Goal: Entertainment & Leisure: Browse casually

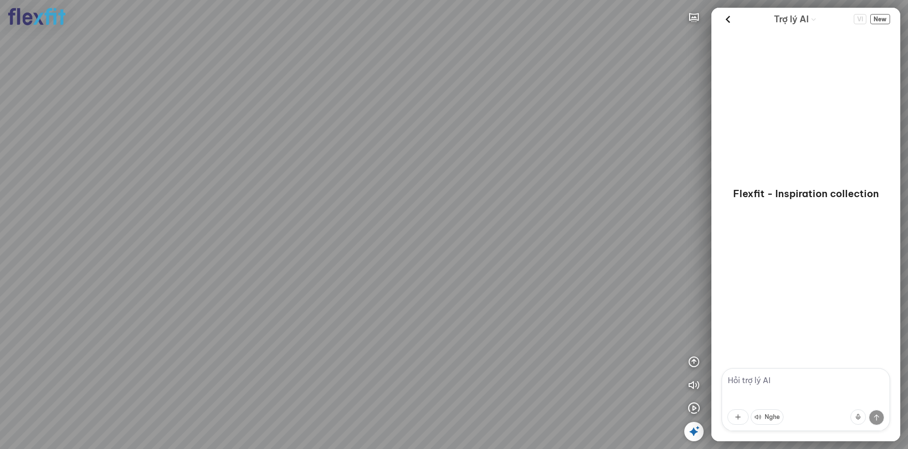
drag, startPoint x: 366, startPoint y: 261, endPoint x: 435, endPoint y: 291, distance: 75.9
click at [446, 284] on div at bounding box center [454, 224] width 908 height 449
drag, startPoint x: 377, startPoint y: 292, endPoint x: 492, endPoint y: 271, distance: 117.8
click at [481, 274] on div at bounding box center [454, 224] width 908 height 449
drag, startPoint x: 383, startPoint y: 283, endPoint x: 461, endPoint y: 267, distance: 79.1
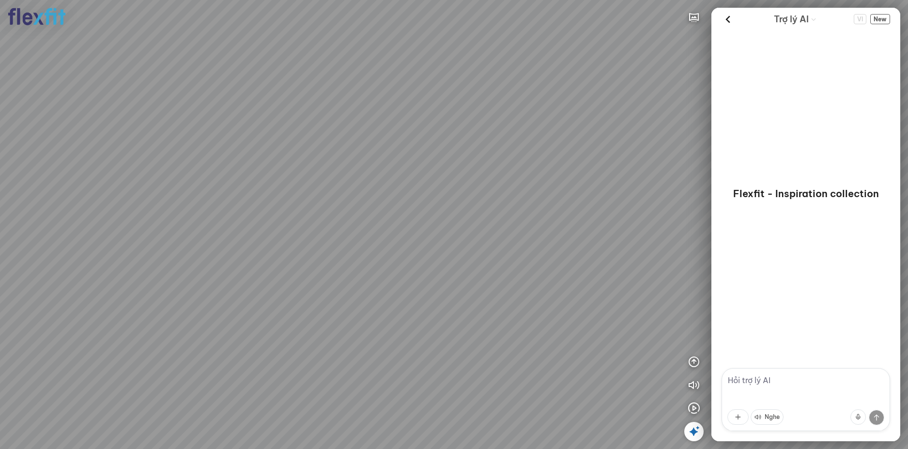
click at [458, 267] on div at bounding box center [454, 224] width 908 height 449
drag, startPoint x: 392, startPoint y: 293, endPoint x: 486, endPoint y: 289, distance: 94.0
click at [486, 289] on div at bounding box center [454, 224] width 908 height 449
drag, startPoint x: 484, startPoint y: 295, endPoint x: 386, endPoint y: 286, distance: 98.7
click at [386, 286] on div at bounding box center [454, 224] width 908 height 449
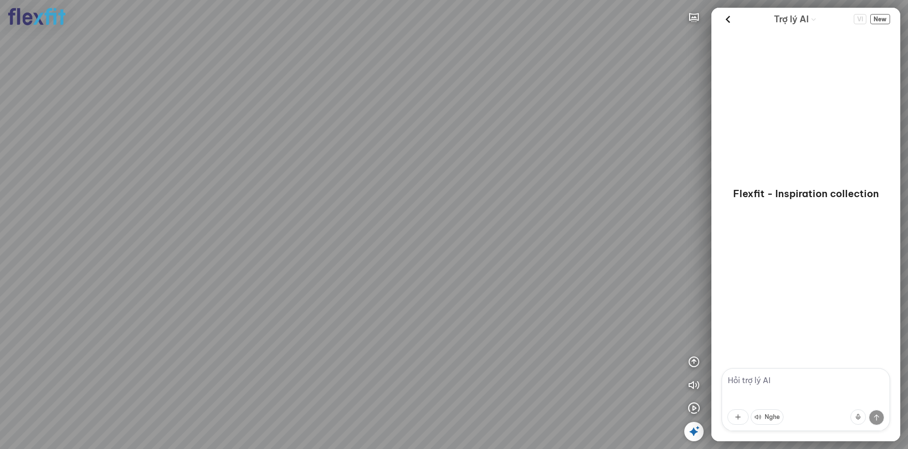
drag, startPoint x: 440, startPoint y: 286, endPoint x: 392, endPoint y: 287, distance: 47.9
click at [392, 287] on div at bounding box center [454, 224] width 908 height 449
drag, startPoint x: 359, startPoint y: 205, endPoint x: 433, endPoint y: 210, distance: 74.2
click at [433, 210] on div at bounding box center [454, 224] width 908 height 449
drag, startPoint x: 443, startPoint y: 228, endPoint x: 442, endPoint y: 194, distance: 33.4
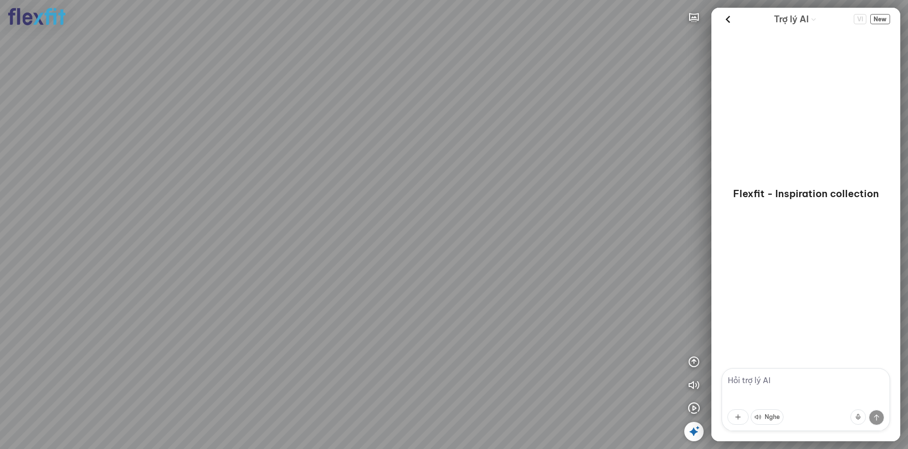
click at [442, 194] on div at bounding box center [454, 224] width 908 height 449
drag, startPoint x: 434, startPoint y: 243, endPoint x: 444, endPoint y: 281, distance: 39.5
click at [444, 280] on div at bounding box center [454, 224] width 908 height 449
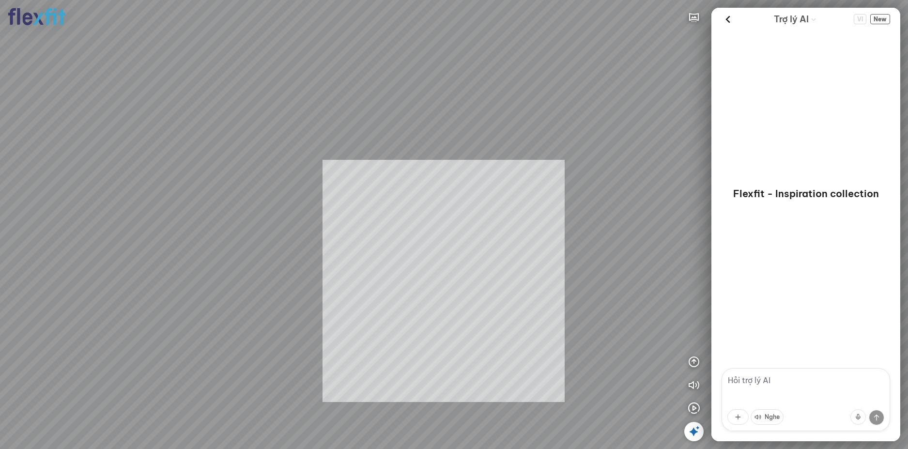
click at [448, 292] on div "INFO: krpano 1.20.8 (build [DATE]) INFO: HTML5/Desktop - Chrome 139.0 - WebGL I…" at bounding box center [454, 224] width 908 height 449
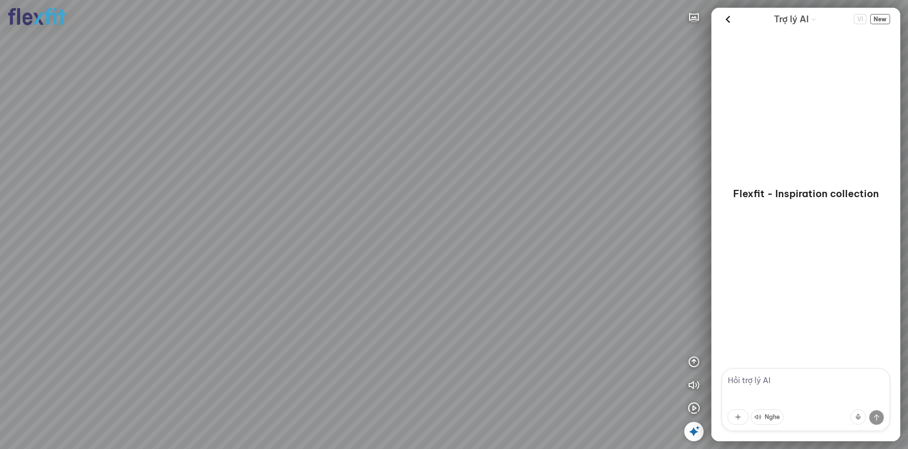
drag, startPoint x: 392, startPoint y: 218, endPoint x: 451, endPoint y: 235, distance: 61.5
click at [451, 235] on div at bounding box center [454, 224] width 908 height 449
drag, startPoint x: 438, startPoint y: 241, endPoint x: 291, endPoint y: 228, distance: 147.3
click at [291, 228] on div at bounding box center [454, 224] width 908 height 449
drag, startPoint x: 291, startPoint y: 228, endPoint x: 416, endPoint y: 238, distance: 125.3
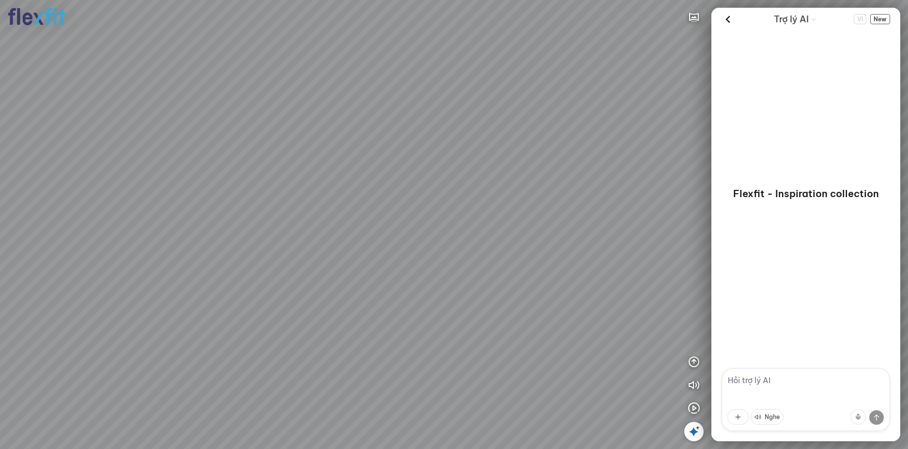
click at [401, 236] on div at bounding box center [454, 224] width 908 height 449
drag, startPoint x: 350, startPoint y: 245, endPoint x: 477, endPoint y: 232, distance: 127.4
click at [451, 233] on div at bounding box center [454, 224] width 908 height 449
drag, startPoint x: 366, startPoint y: 244, endPoint x: 449, endPoint y: 246, distance: 83.8
click at [420, 244] on div at bounding box center [454, 224] width 908 height 449
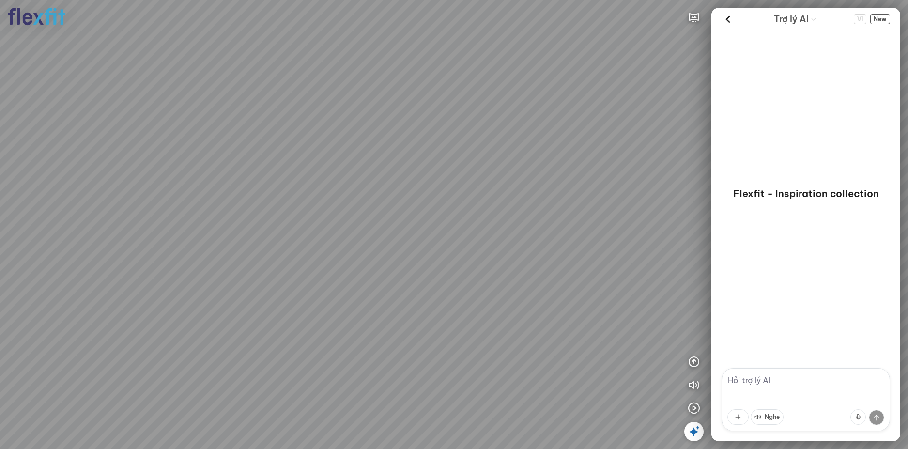
drag, startPoint x: 444, startPoint y: 258, endPoint x: 450, endPoint y: 259, distance: 6.8
click at [445, 258] on div at bounding box center [454, 224] width 908 height 449
drag, startPoint x: 415, startPoint y: 259, endPoint x: 476, endPoint y: 258, distance: 61.0
click at [438, 257] on div at bounding box center [454, 224] width 908 height 449
drag, startPoint x: 476, startPoint y: 258, endPoint x: 363, endPoint y: 250, distance: 114.1
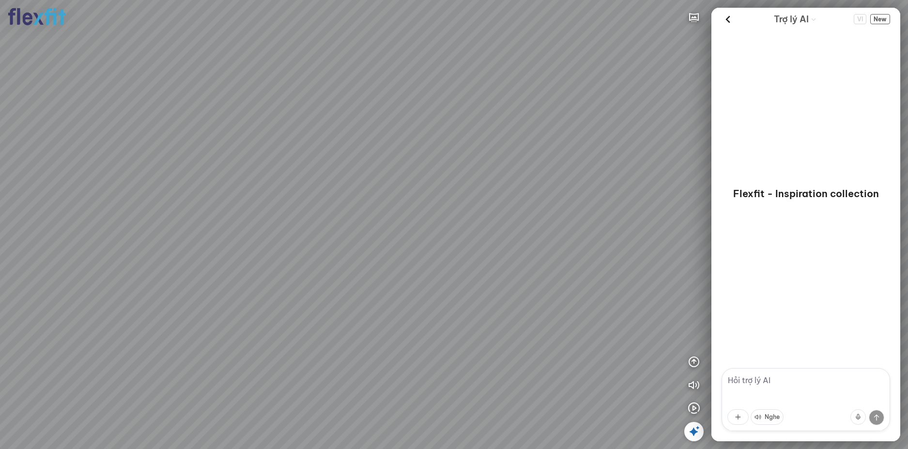
click at [371, 251] on div at bounding box center [454, 224] width 908 height 449
drag, startPoint x: 563, startPoint y: 293, endPoint x: 579, endPoint y: 293, distance: 15.5
click at [593, 300] on div at bounding box center [454, 224] width 908 height 449
drag, startPoint x: 482, startPoint y: 263, endPoint x: 559, endPoint y: 277, distance: 78.4
click at [538, 274] on div at bounding box center [454, 224] width 908 height 449
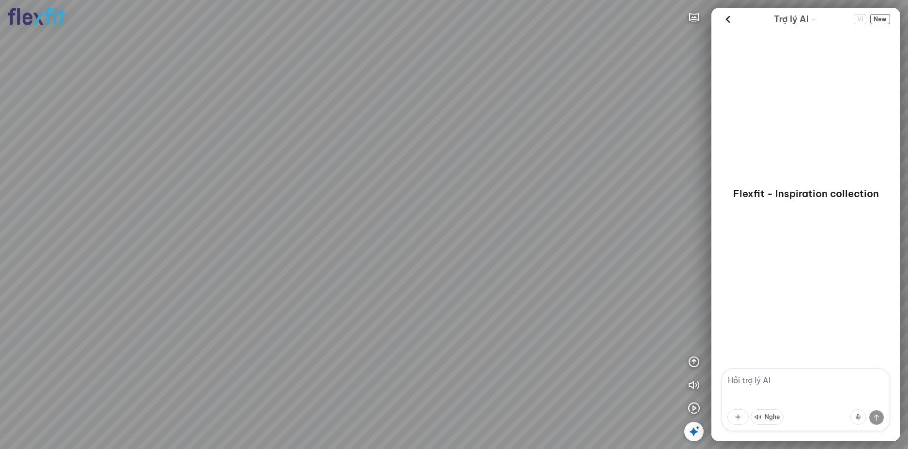
click at [495, 261] on div at bounding box center [454, 224] width 908 height 449
drag, startPoint x: 495, startPoint y: 261, endPoint x: 538, endPoint y: 277, distance: 44.9
click at [537, 277] on div at bounding box center [454, 224] width 908 height 449
drag, startPoint x: 540, startPoint y: 277, endPoint x: 561, endPoint y: 302, distance: 32.6
click at [559, 302] on div at bounding box center [454, 224] width 908 height 449
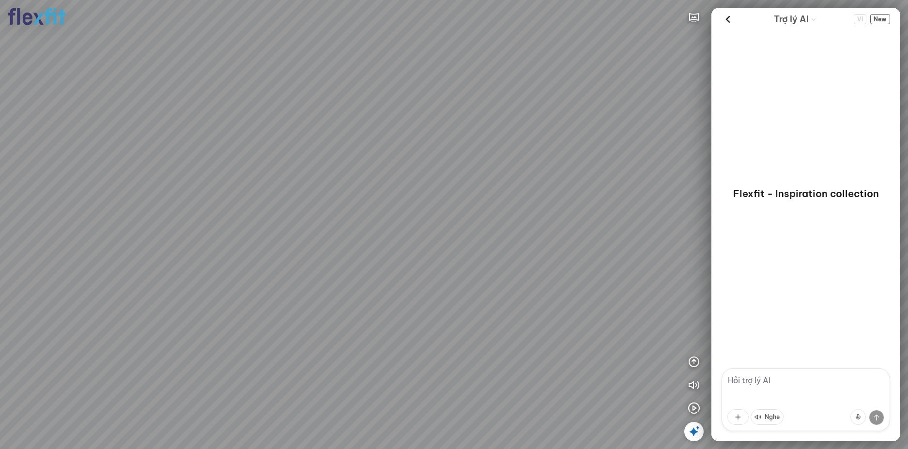
drag, startPoint x: 561, startPoint y: 302, endPoint x: 562, endPoint y: 264, distance: 37.3
click at [562, 267] on div at bounding box center [454, 224] width 908 height 449
drag, startPoint x: 542, startPoint y: 269, endPoint x: 514, endPoint y: 229, distance: 49.0
click at [516, 233] on div at bounding box center [454, 224] width 908 height 449
drag, startPoint x: 513, startPoint y: 244, endPoint x: 559, endPoint y: 285, distance: 61.7
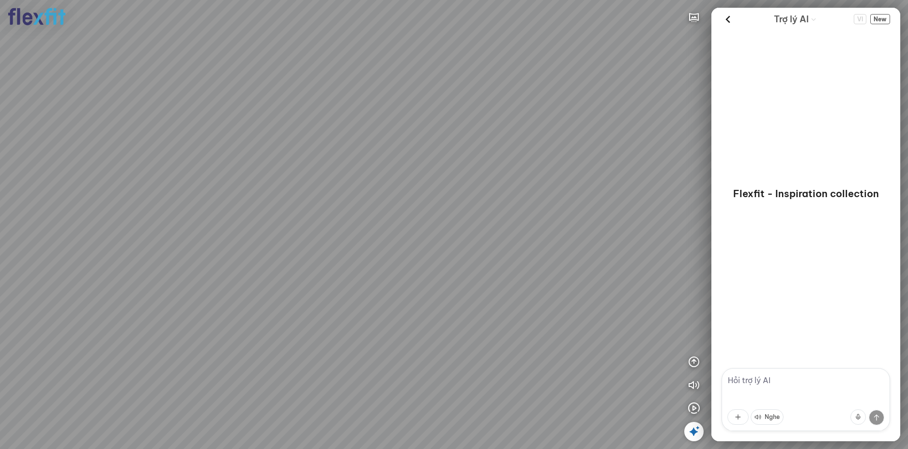
click at [557, 283] on div at bounding box center [454, 224] width 908 height 449
drag, startPoint x: 559, startPoint y: 285, endPoint x: 429, endPoint y: 220, distance: 145.5
click at [431, 221] on div at bounding box center [454, 224] width 908 height 449
drag, startPoint x: 510, startPoint y: 235, endPoint x: 523, endPoint y: 235, distance: 13.6
click at [522, 235] on div at bounding box center [454, 224] width 908 height 449
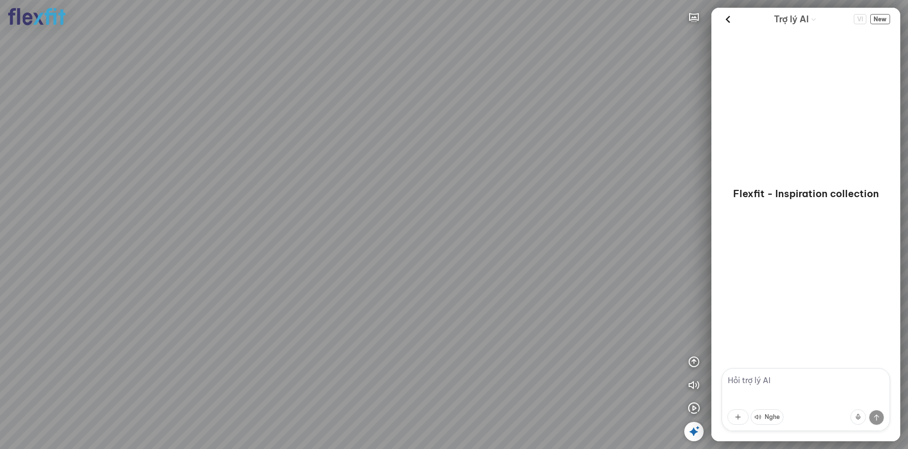
drag, startPoint x: 452, startPoint y: 228, endPoint x: 518, endPoint y: 267, distance: 76.7
click at [509, 263] on div at bounding box center [454, 224] width 908 height 449
drag, startPoint x: 523, startPoint y: 271, endPoint x: 535, endPoint y: 281, distance: 15.5
click at [534, 280] on div at bounding box center [454, 224] width 908 height 449
drag, startPoint x: 508, startPoint y: 263, endPoint x: 576, endPoint y: 265, distance: 67.8
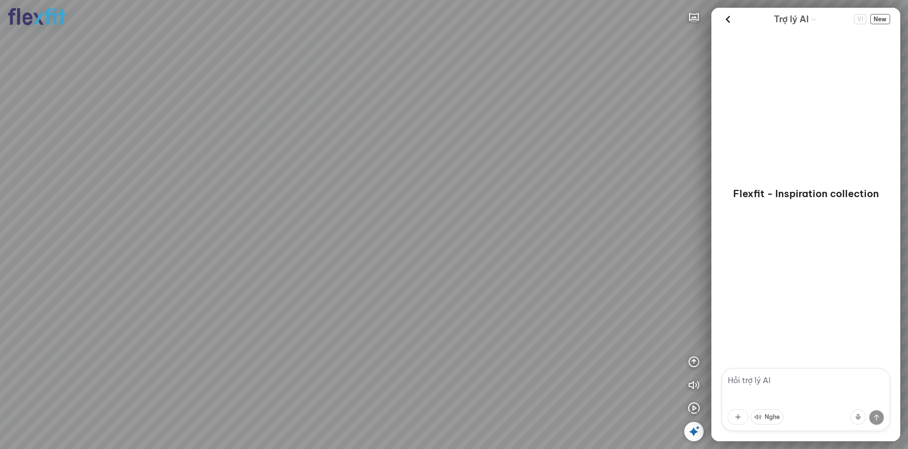
click at [564, 265] on div at bounding box center [454, 224] width 908 height 449
drag, startPoint x: 507, startPoint y: 283, endPoint x: 534, endPoint y: 255, distance: 38.7
click at [532, 258] on div at bounding box center [454, 224] width 908 height 449
drag, startPoint x: 383, startPoint y: 113, endPoint x: 400, endPoint y: 117, distance: 17.9
click at [398, 109] on div at bounding box center [454, 224] width 908 height 449
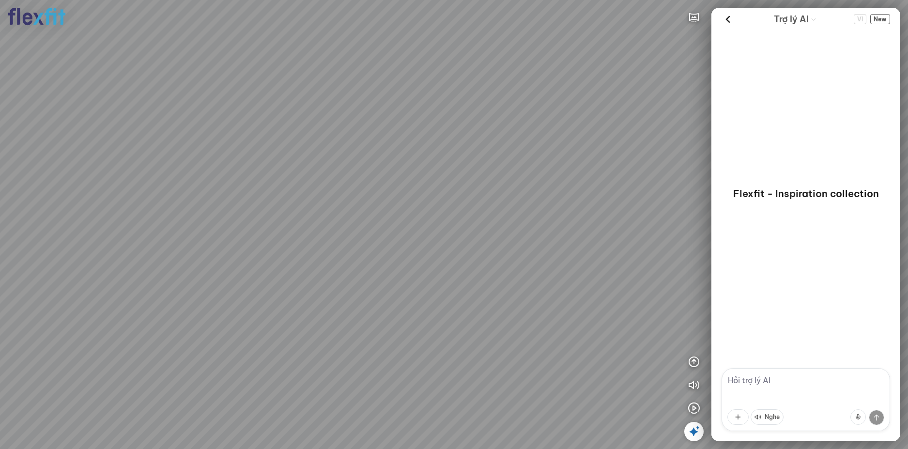
drag, startPoint x: 357, startPoint y: 147, endPoint x: 483, endPoint y: 132, distance: 126.8
click at [396, 133] on div at bounding box center [454, 224] width 908 height 449
click at [726, 25] on icon at bounding box center [728, 19] width 15 height 15
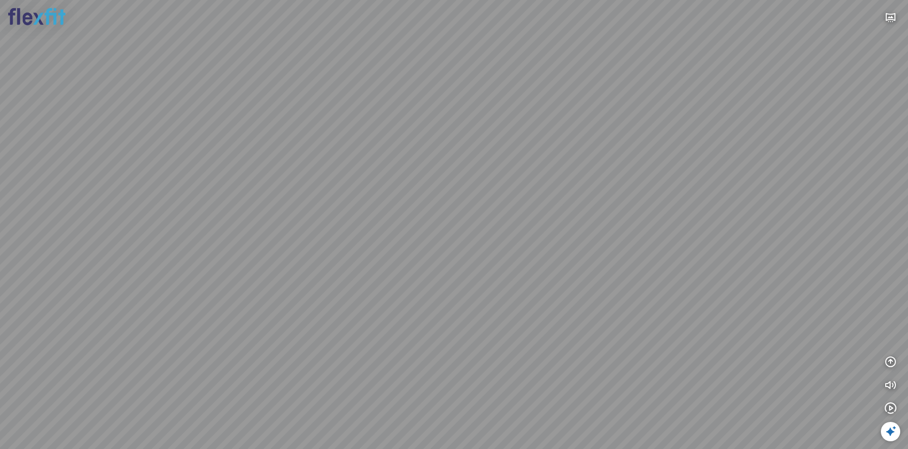
drag, startPoint x: 553, startPoint y: 154, endPoint x: 513, endPoint y: 126, distance: 49.7
click at [513, 126] on div at bounding box center [454, 224] width 908 height 449
drag, startPoint x: 534, startPoint y: 139, endPoint x: 478, endPoint y: 140, distance: 55.7
click at [478, 140] on div at bounding box center [454, 224] width 908 height 449
drag, startPoint x: 522, startPoint y: 202, endPoint x: 499, endPoint y: 225, distance: 32.2
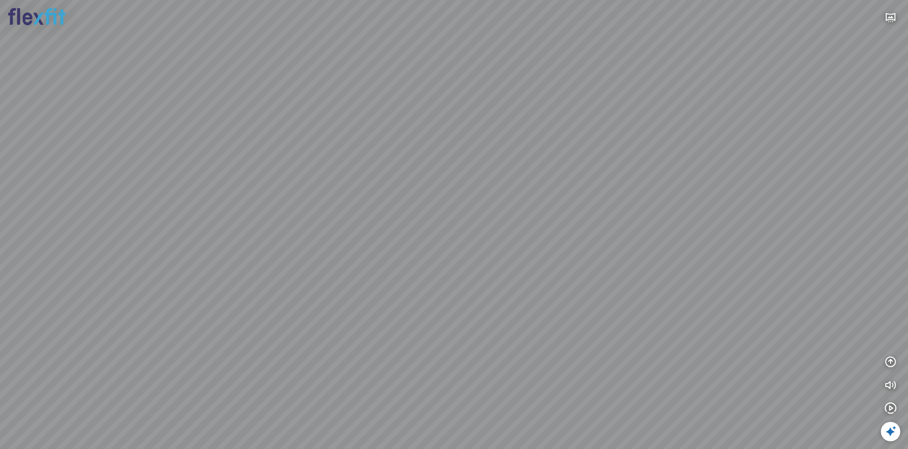
click at [499, 224] on div at bounding box center [454, 224] width 908 height 449
drag, startPoint x: 537, startPoint y: 236, endPoint x: 520, endPoint y: 227, distance: 19.3
click at [520, 227] on div at bounding box center [454, 224] width 908 height 449
drag
click at [580, 246] on div at bounding box center [454, 224] width 908 height 449
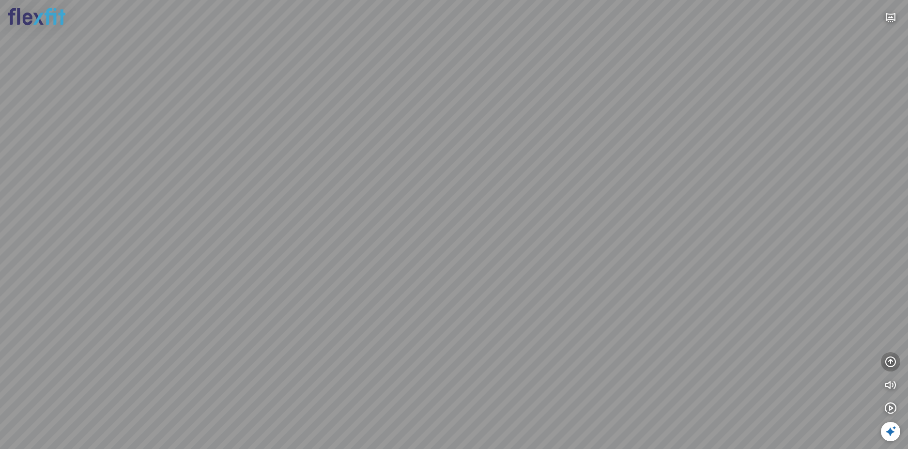
click at [893, 364] on icon "button" at bounding box center [891, 362] width 12 height 12
click at [891, 313] on icon "button" at bounding box center [891, 315] width 12 height 12
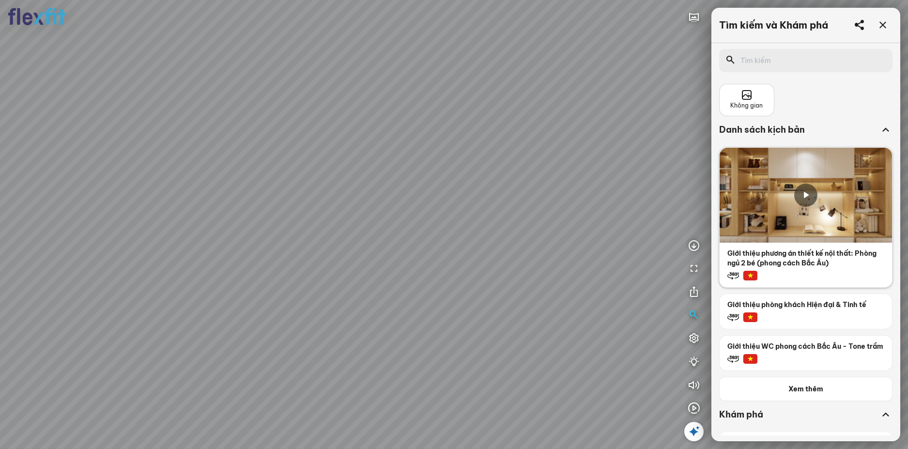
click at [804, 198] on icon at bounding box center [806, 195] width 12 height 12
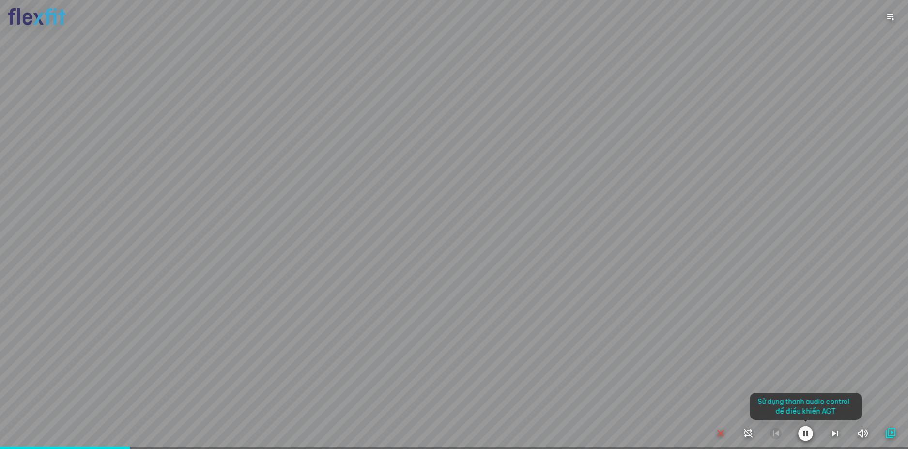
click at [520, 181] on div at bounding box center [454, 224] width 908 height 449
click at [469, 200] on div at bounding box center [454, 224] width 908 height 449
click at [520, 213] on div at bounding box center [454, 224] width 908 height 449
click at [372, 214] on div at bounding box center [454, 224] width 908 height 449
click at [391, 231] on div at bounding box center [454, 224] width 908 height 449
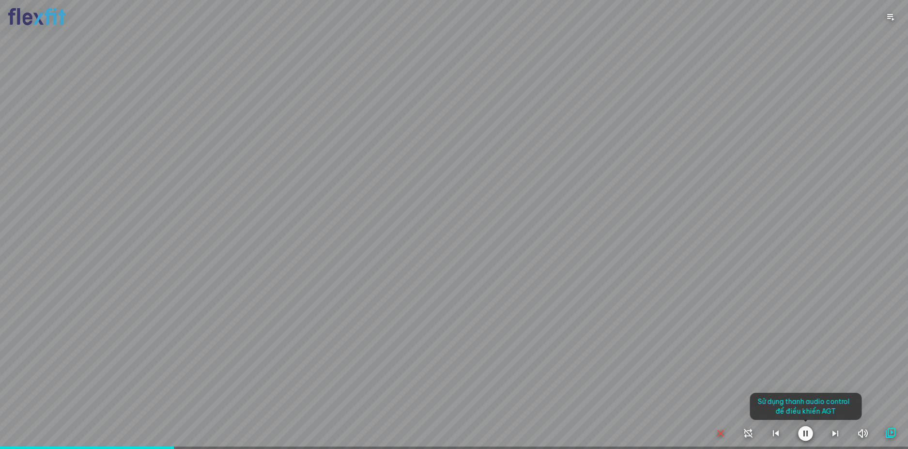
click at [476, 237] on div at bounding box center [454, 224] width 908 height 449
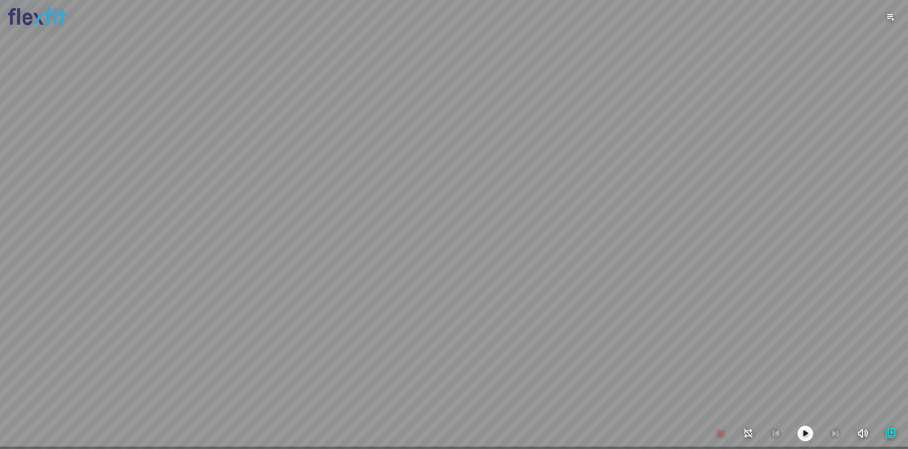
drag, startPoint x: 472, startPoint y: 247, endPoint x: 562, endPoint y: 204, distance: 99.8
click at [561, 204] on div at bounding box center [454, 224] width 908 height 449
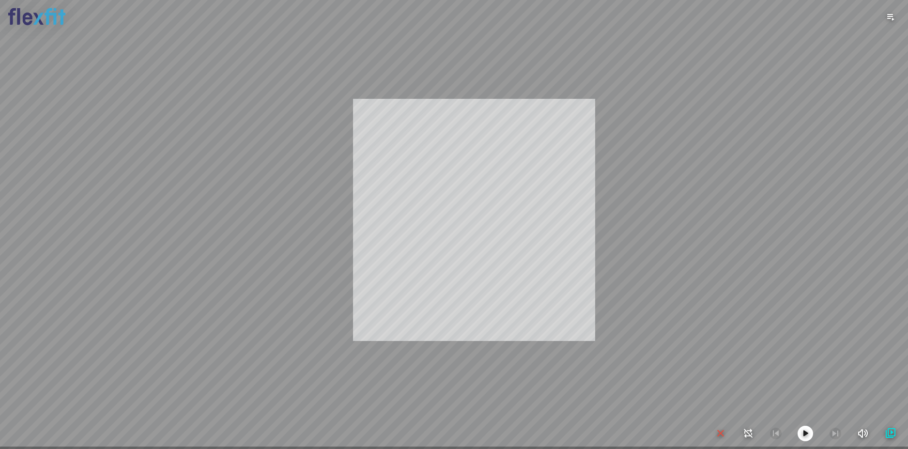
click at [474, 219] on div "INFO: krpano 1.20.8 (build [DATE]) INFO: HTML5/Desktop - Chrome 139.0 - WebGL I…" at bounding box center [454, 224] width 908 height 449
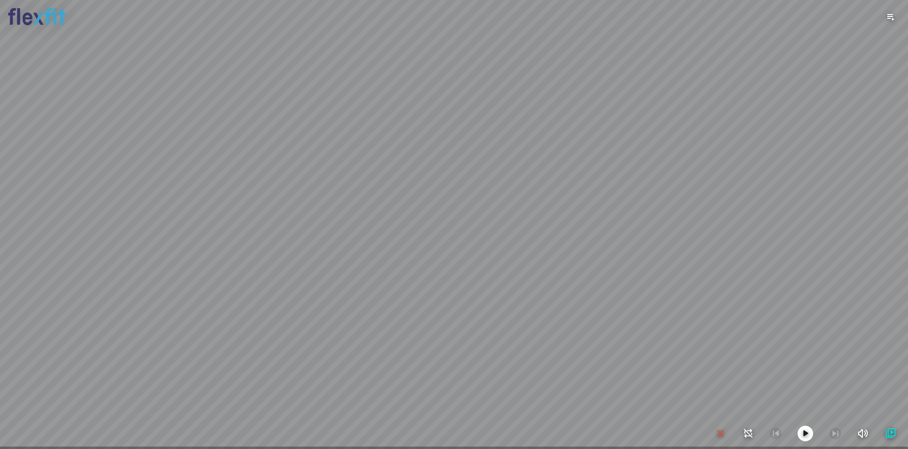
drag, startPoint x: 486, startPoint y: 230, endPoint x: 496, endPoint y: 242, distance: 15.1
click at [496, 242] on div at bounding box center [454, 224] width 908 height 449
drag, startPoint x: 496, startPoint y: 242, endPoint x: 550, endPoint y: 239, distance: 53.8
click at [549, 239] on div at bounding box center [454, 224] width 908 height 449
drag, startPoint x: 494, startPoint y: 240, endPoint x: 516, endPoint y: 240, distance: 21.3
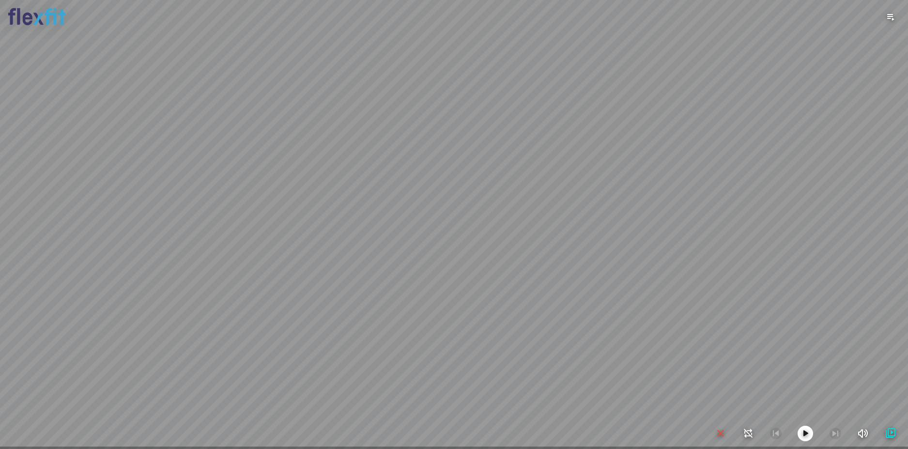
click at [516, 240] on div at bounding box center [454, 224] width 908 height 449
drag, startPoint x: 400, startPoint y: 193, endPoint x: 342, endPoint y: 167, distance: 63.3
click at [342, 167] on div at bounding box center [454, 224] width 908 height 449
click at [722, 433] on icon "button" at bounding box center [721, 434] width 12 height 12
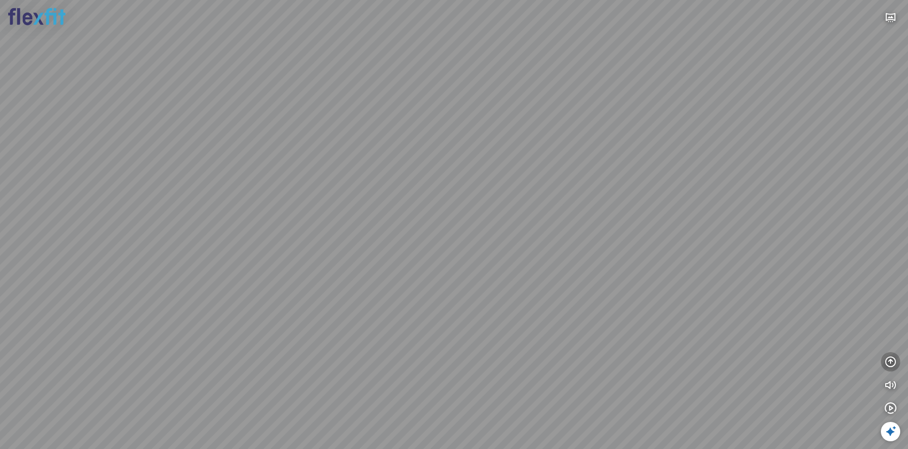
click at [888, 365] on icon "button" at bounding box center [891, 362] width 12 height 12
click at [888, 315] on icon "button" at bounding box center [891, 315] width 12 height 12
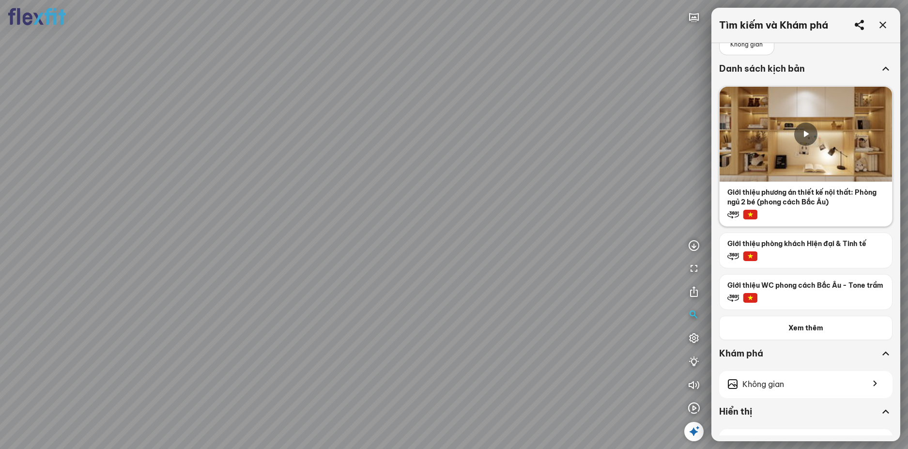
scroll to position [97, 0]
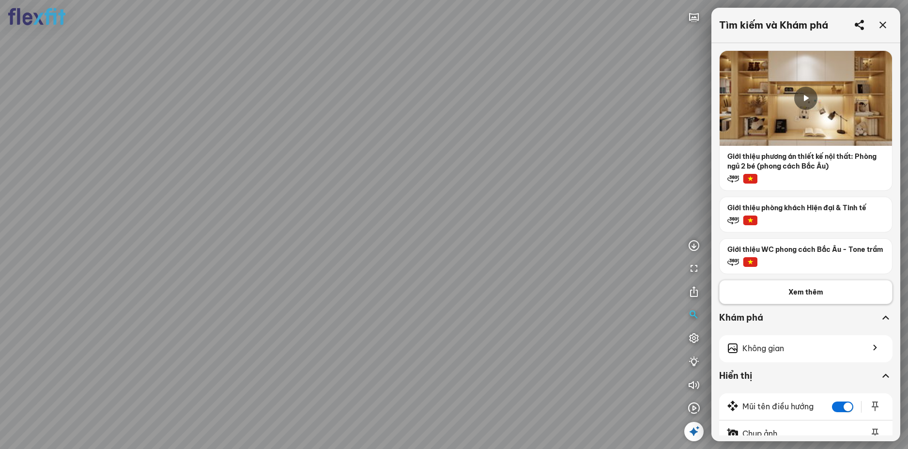
click at [815, 297] on span "Xem thêm" at bounding box center [805, 292] width 35 height 10
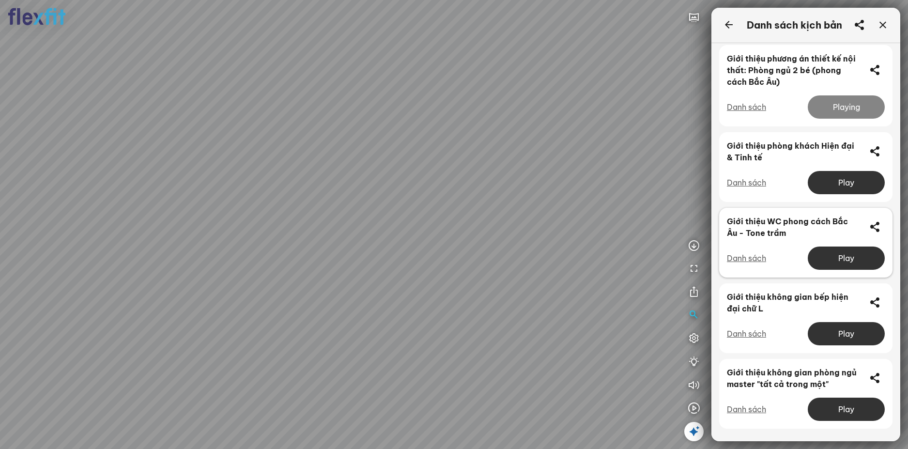
scroll to position [7, 0]
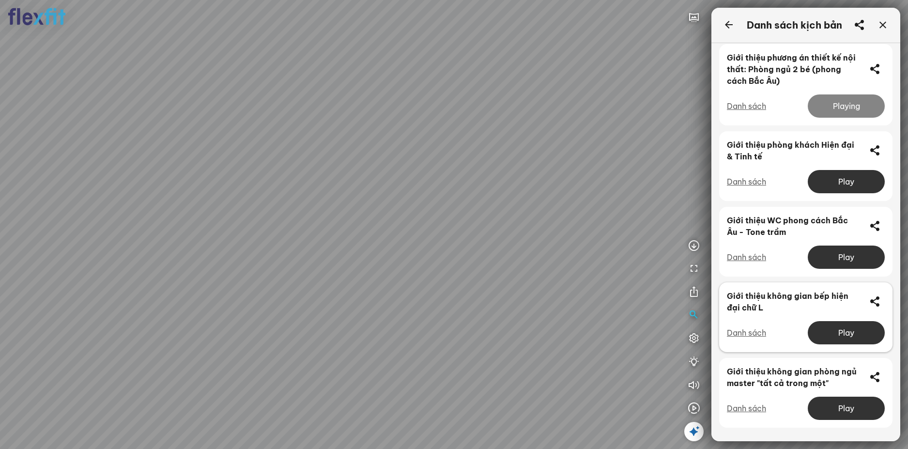
click at [830, 326] on div "Play" at bounding box center [846, 332] width 77 height 23
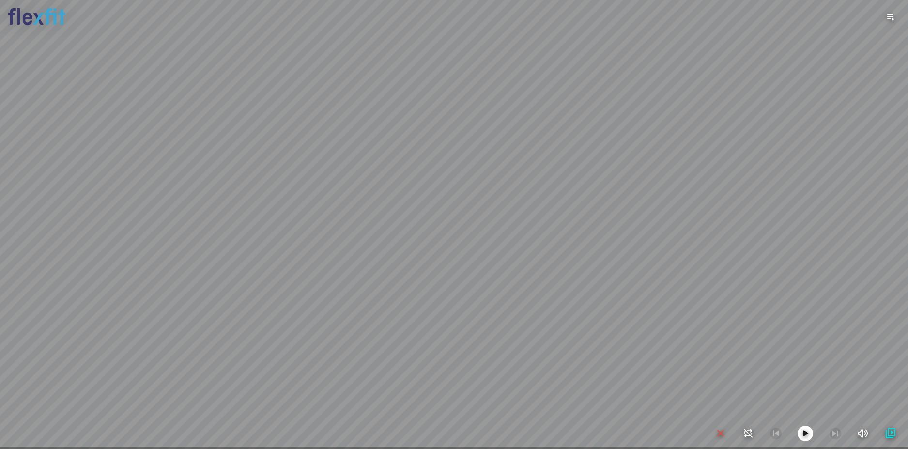
drag, startPoint x: 608, startPoint y: 160, endPoint x: 719, endPoint y: 146, distance: 112.3
click at [719, 146] on div at bounding box center [454, 224] width 908 height 449
drag, startPoint x: 562, startPoint y: 177, endPoint x: 592, endPoint y: 184, distance: 30.7
click at [615, 169] on div at bounding box center [454, 224] width 908 height 449
drag, startPoint x: 554, startPoint y: 210, endPoint x: 548, endPoint y: 221, distance: 12.8
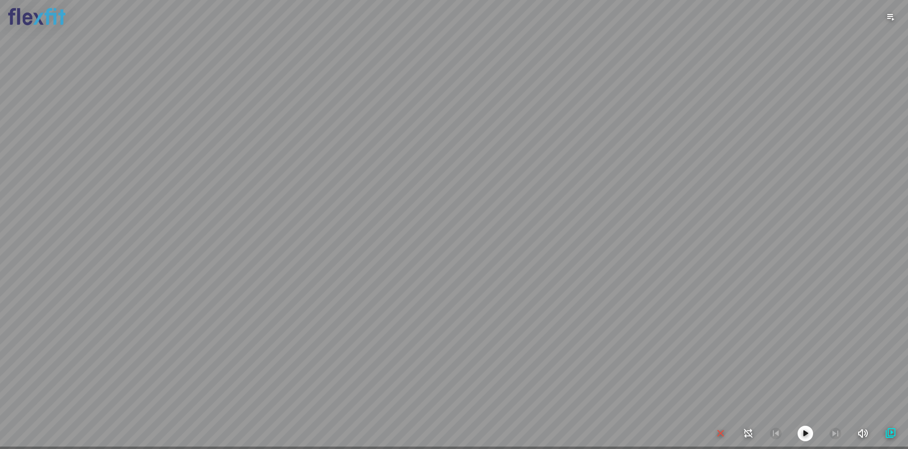
click at [548, 221] on div at bounding box center [454, 224] width 908 height 449
drag, startPoint x: 543, startPoint y: 239, endPoint x: 533, endPoint y: 258, distance: 21.0
click at [533, 258] on div at bounding box center [454, 224] width 908 height 449
drag, startPoint x: 533, startPoint y: 263, endPoint x: 498, endPoint y: 264, distance: 34.4
click at [500, 264] on div at bounding box center [454, 224] width 908 height 449
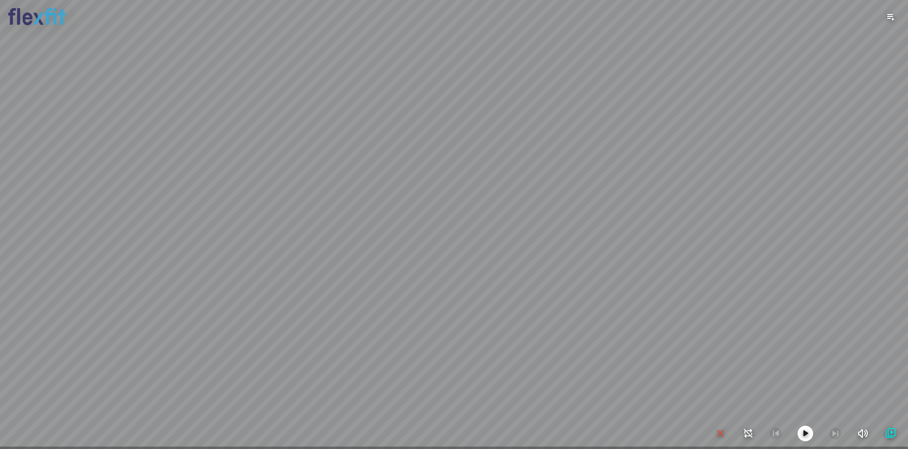
drag, startPoint x: 498, startPoint y: 265, endPoint x: 562, endPoint y: 261, distance: 63.6
click at [559, 261] on div at bounding box center [454, 224] width 908 height 449
drag, startPoint x: 546, startPoint y: 268, endPoint x: 597, endPoint y: 264, distance: 51.0
click at [596, 264] on div at bounding box center [454, 224] width 908 height 449
drag, startPoint x: 585, startPoint y: 272, endPoint x: 595, endPoint y: 241, distance: 31.9
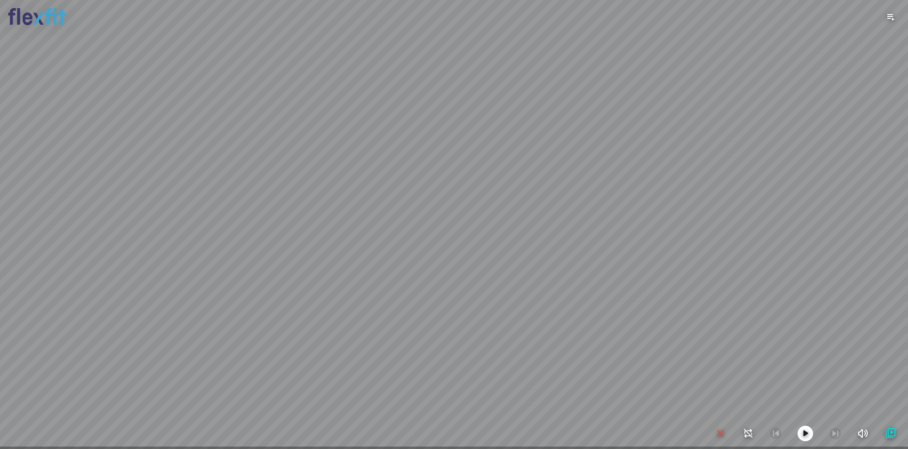
click at [594, 244] on div at bounding box center [454, 224] width 908 height 449
drag, startPoint x: 597, startPoint y: 251, endPoint x: 541, endPoint y: 220, distance: 63.7
click at [542, 221] on div at bounding box center [454, 224] width 908 height 449
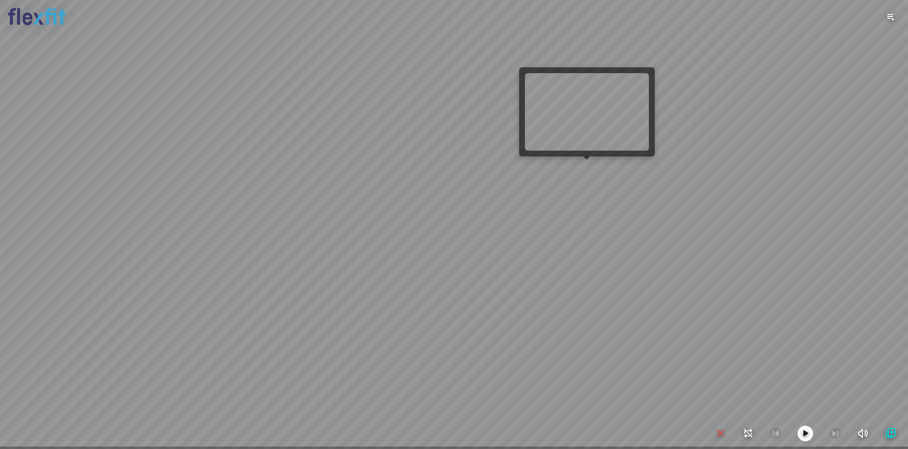
click at [585, 168] on div at bounding box center [454, 224] width 908 height 449
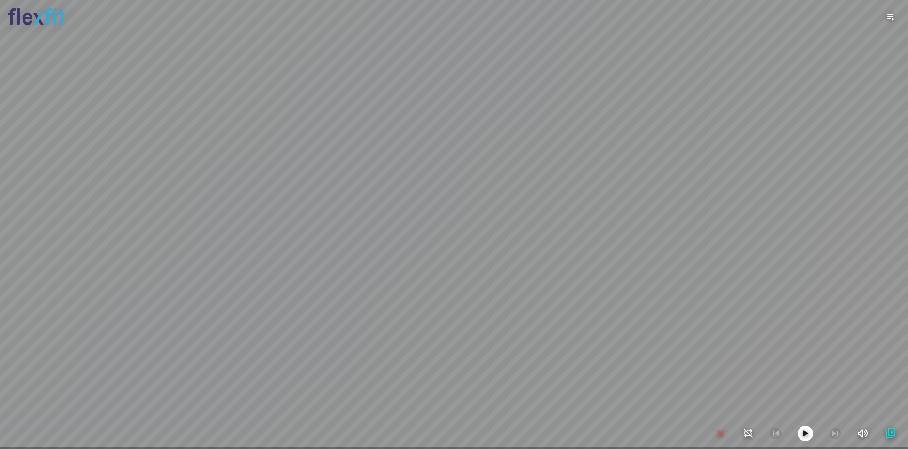
drag, startPoint x: 479, startPoint y: 223, endPoint x: 424, endPoint y: 261, distance: 66.5
click at [425, 260] on div at bounding box center [454, 224] width 908 height 449
drag, startPoint x: 446, startPoint y: 252, endPoint x: 443, endPoint y: 270, distance: 18.1
click at [443, 270] on div at bounding box center [454, 224] width 908 height 449
drag, startPoint x: 441, startPoint y: 256, endPoint x: 540, endPoint y: 282, distance: 102.7
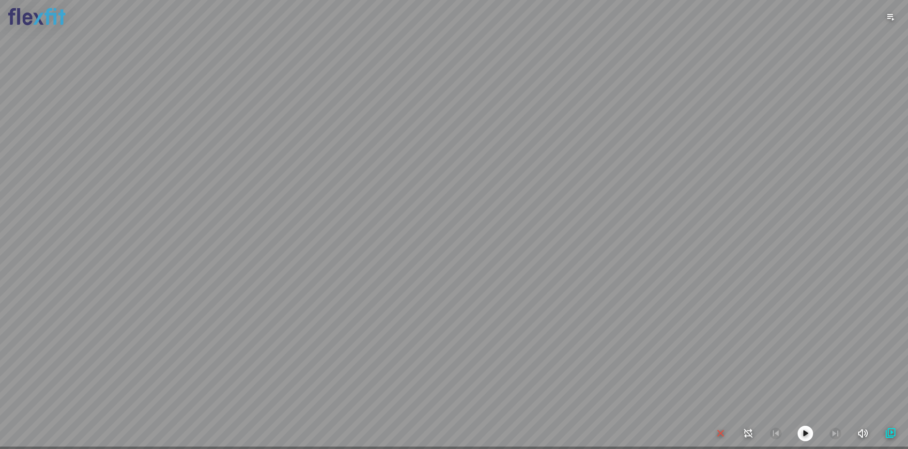
click at [531, 283] on div at bounding box center [454, 224] width 908 height 449
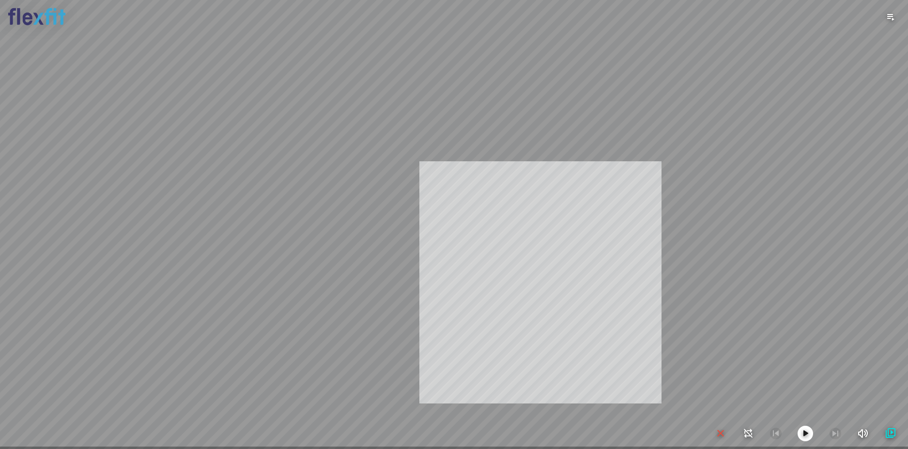
click at [566, 275] on div "INFO: krpano 1.20.8 (build [DATE]) INFO: HTML5/Desktop - Chrome 139.0 - WebGL I…" at bounding box center [454, 224] width 908 height 449
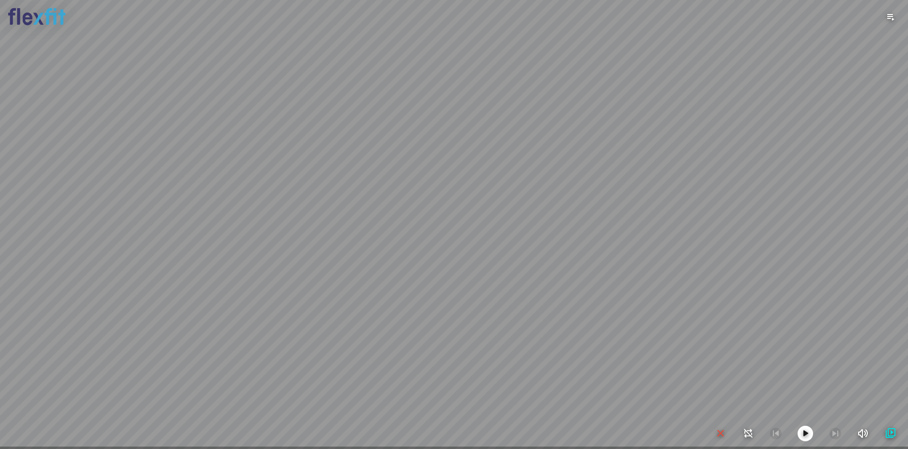
drag, startPoint x: 485, startPoint y: 251, endPoint x: 562, endPoint y: 253, distance: 77.0
click at [555, 252] on div at bounding box center [454, 224] width 908 height 449
drag, startPoint x: 511, startPoint y: 240, endPoint x: 593, endPoint y: 246, distance: 82.5
click at [589, 246] on div at bounding box center [454, 224] width 908 height 449
drag, startPoint x: 480, startPoint y: 214, endPoint x: 558, endPoint y: 222, distance: 78.4
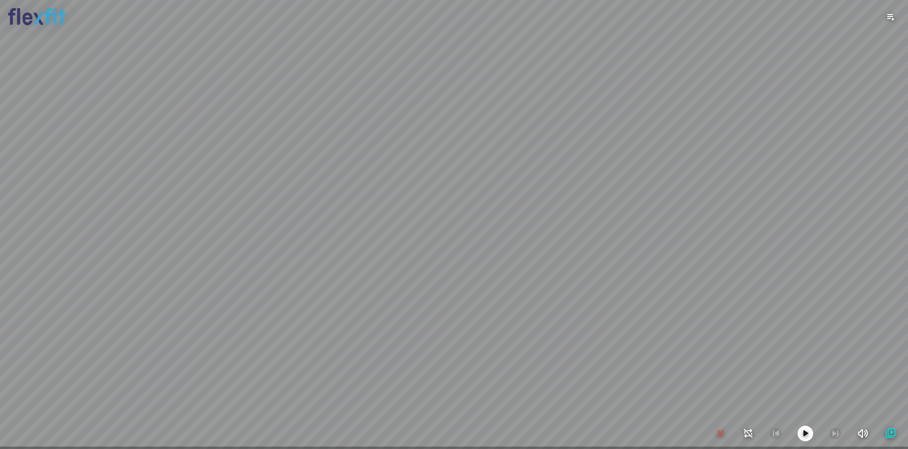
click at [555, 222] on div at bounding box center [454, 224] width 908 height 449
drag, startPoint x: 439, startPoint y: 209, endPoint x: 531, endPoint y: 206, distance: 92.1
click at [525, 206] on div at bounding box center [454, 224] width 908 height 449
drag, startPoint x: 443, startPoint y: 226, endPoint x: 530, endPoint y: 208, distance: 89.0
click at [515, 208] on div at bounding box center [454, 224] width 908 height 449
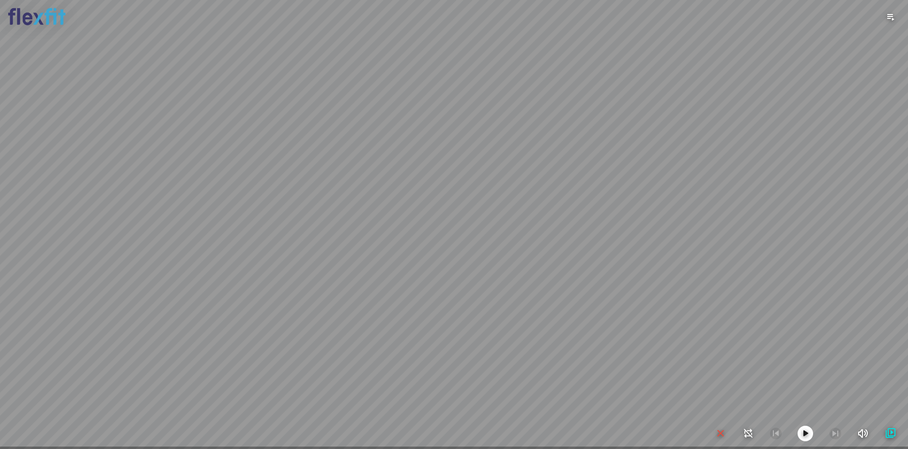
drag, startPoint x: 505, startPoint y: 245, endPoint x: 525, endPoint y: 213, distance: 38.0
click at [525, 213] on div at bounding box center [454, 224] width 908 height 449
drag, startPoint x: 514, startPoint y: 239, endPoint x: 604, endPoint y: 208, distance: 95.0
click at [603, 208] on div at bounding box center [454, 224] width 908 height 449
drag, startPoint x: 550, startPoint y: 236, endPoint x: 729, endPoint y: 215, distance: 180.5
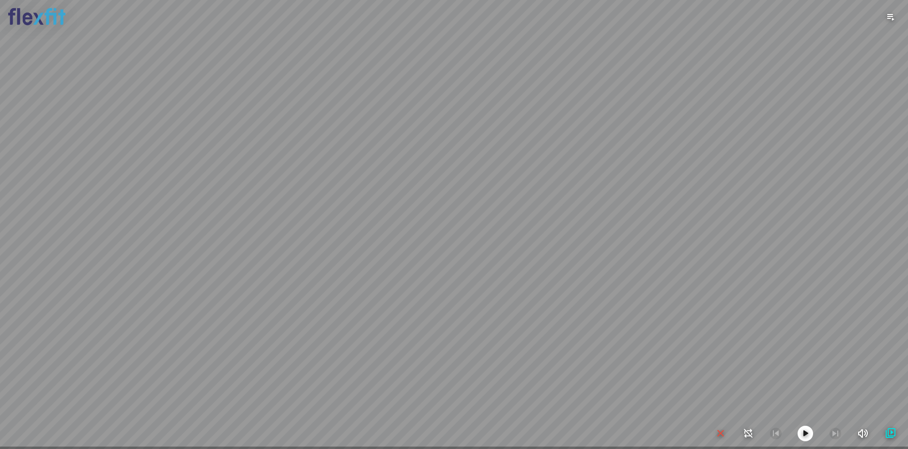
click at [728, 214] on div at bounding box center [454, 224] width 908 height 449
drag, startPoint x: 550, startPoint y: 237, endPoint x: 707, endPoint y: 233, distance: 157.4
click at [727, 228] on div at bounding box center [454, 224] width 908 height 449
drag, startPoint x: 503, startPoint y: 221, endPoint x: 765, endPoint y: 197, distance: 263.5
click at [762, 197] on div at bounding box center [454, 224] width 908 height 449
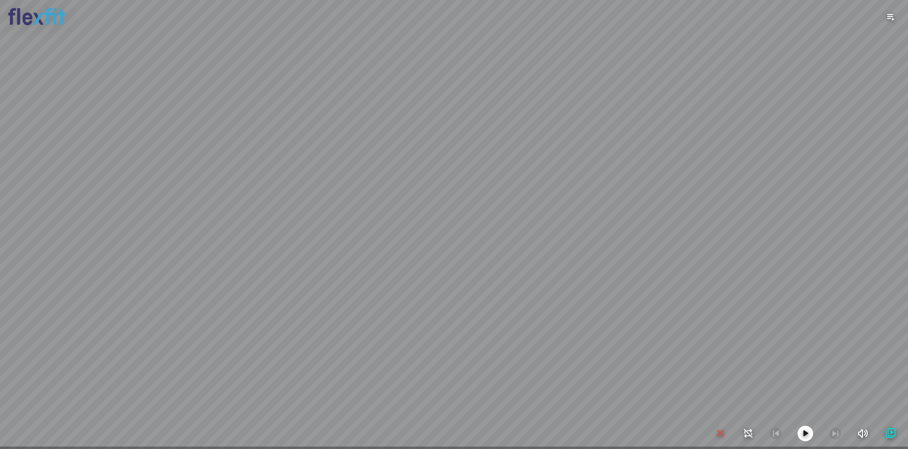
drag, startPoint x: 508, startPoint y: 199, endPoint x: 760, endPoint y: 248, distance: 256.6
click at [760, 248] on div at bounding box center [454, 224] width 908 height 449
drag, startPoint x: 661, startPoint y: 233, endPoint x: 514, endPoint y: 131, distance: 179.5
click at [514, 131] on div at bounding box center [454, 224] width 908 height 449
drag, startPoint x: 451, startPoint y: 171, endPoint x: 448, endPoint y: 161, distance: 10.1
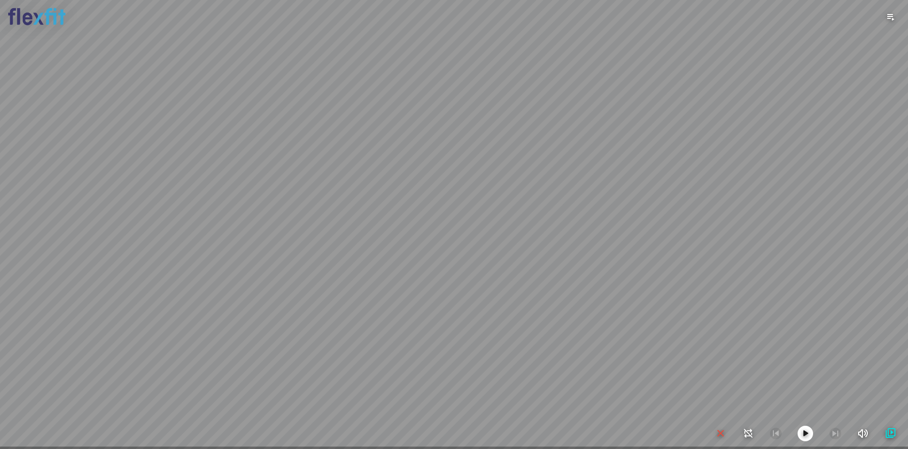
click at [449, 168] on div at bounding box center [454, 224] width 908 height 449
drag, startPoint x: 468, startPoint y: 283, endPoint x: 468, endPoint y: 316, distance: 33.4
click at [468, 316] on div at bounding box center [454, 224] width 908 height 449
drag, startPoint x: 460, startPoint y: 235, endPoint x: 402, endPoint y: 257, distance: 61.3
click at [403, 257] on div at bounding box center [454, 224] width 908 height 449
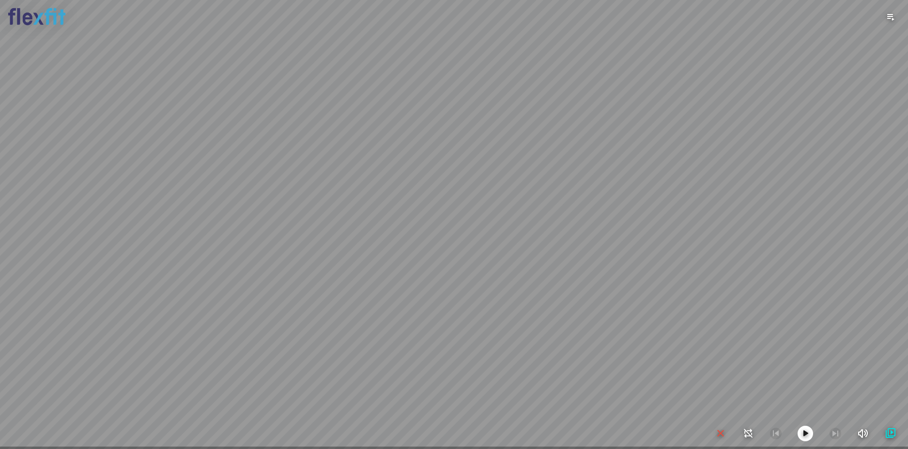
drag, startPoint x: 555, startPoint y: 301, endPoint x: 574, endPoint y: 302, distance: 18.9
click at [570, 301] on div at bounding box center [454, 224] width 908 height 449
drag, startPoint x: 560, startPoint y: 301, endPoint x: 551, endPoint y: 255, distance: 46.9
click at [551, 258] on div at bounding box center [454, 224] width 908 height 449
drag, startPoint x: 484, startPoint y: 335, endPoint x: 287, endPoint y: 261, distance: 210.7
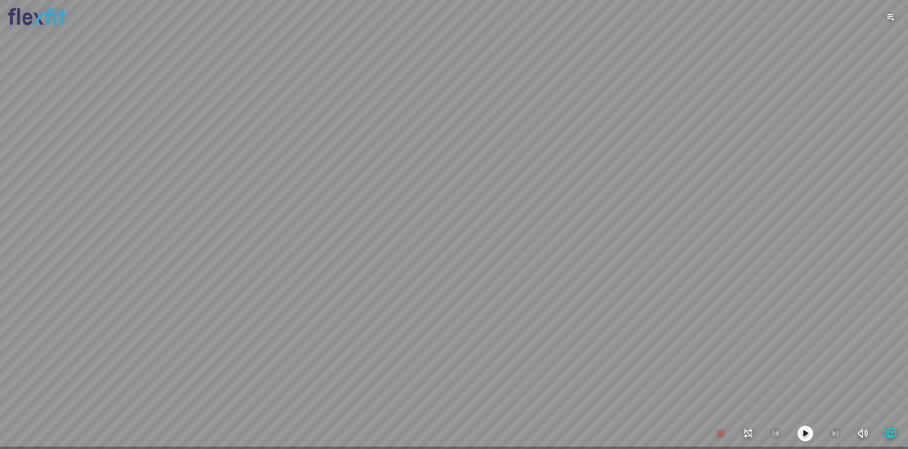
click at [287, 262] on div at bounding box center [454, 224] width 908 height 449
drag, startPoint x: 519, startPoint y: 261, endPoint x: 354, endPoint y: 244, distance: 165.6
click at [352, 244] on div at bounding box center [454, 224] width 908 height 449
click at [352, 261] on div at bounding box center [454, 224] width 908 height 449
drag, startPoint x: 409, startPoint y: 276, endPoint x: 364, endPoint y: 266, distance: 46.1
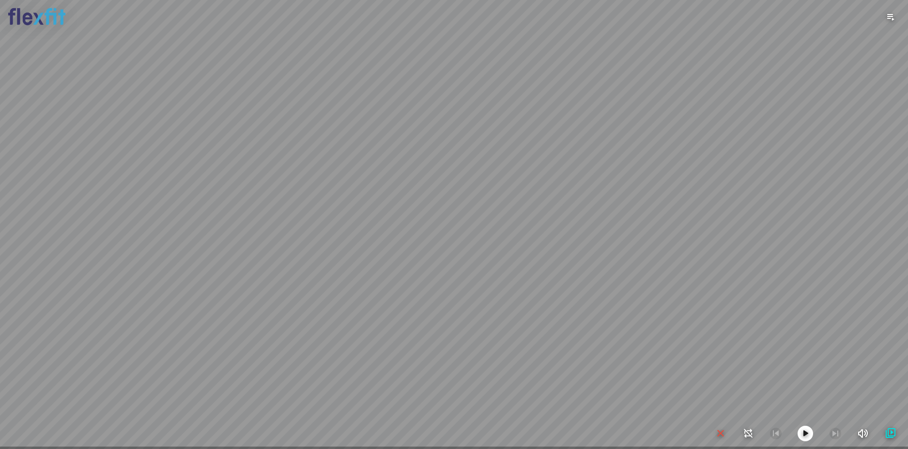
click at [361, 266] on div at bounding box center [454, 224] width 908 height 449
drag, startPoint x: 442, startPoint y: 271, endPoint x: 377, endPoint y: 260, distance: 65.4
click at [355, 261] on div at bounding box center [454, 224] width 908 height 449
drag, startPoint x: 462, startPoint y: 287, endPoint x: 460, endPoint y: 296, distance: 9.9
click at [454, 297] on div at bounding box center [454, 224] width 908 height 449
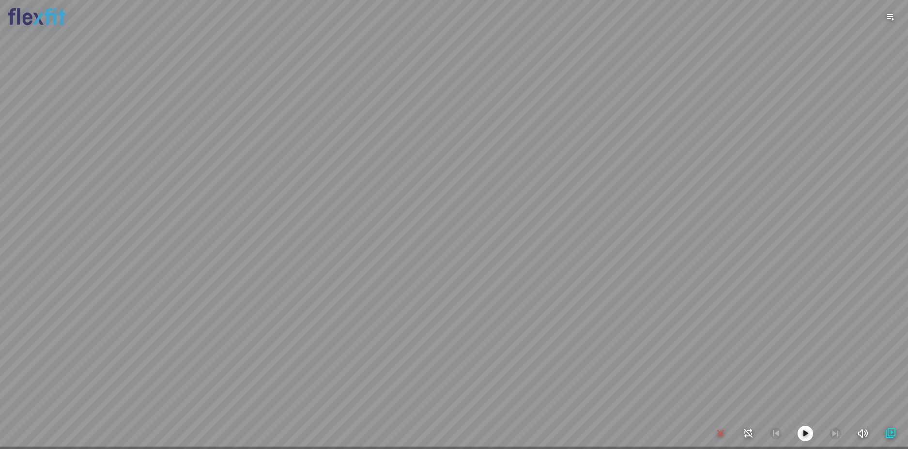
drag, startPoint x: 499, startPoint y: 283, endPoint x: 438, endPoint y: 332, distance: 77.8
click at [438, 332] on div at bounding box center [454, 224] width 908 height 449
drag, startPoint x: 564, startPoint y: 347, endPoint x: 433, endPoint y: 268, distance: 153.4
click at [433, 268] on div at bounding box center [454, 224] width 908 height 449
drag, startPoint x: 521, startPoint y: 381, endPoint x: 526, endPoint y: 386, distance: 7.2
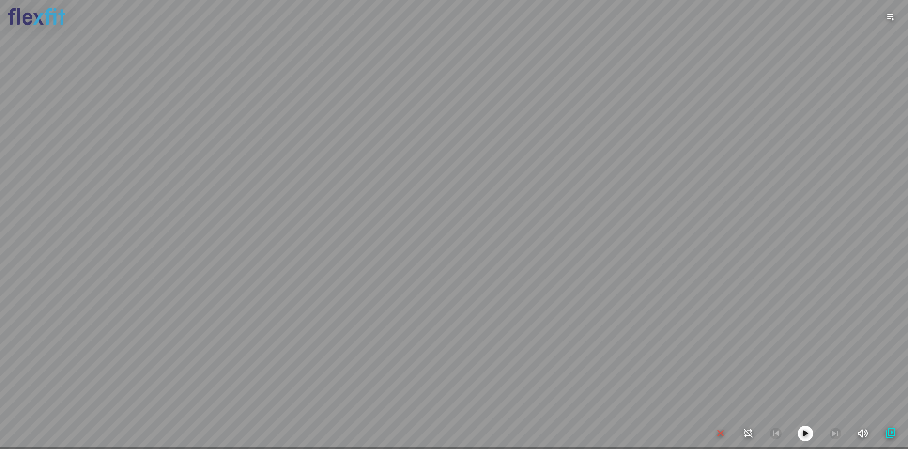
click at [526, 386] on div at bounding box center [454, 224] width 908 height 449
drag, startPoint x: 409, startPoint y: 331, endPoint x: 537, endPoint y: 347, distance: 128.9
click at [536, 348] on div at bounding box center [454, 224] width 908 height 449
drag, startPoint x: 382, startPoint y: 308, endPoint x: 573, endPoint y: 314, distance: 191.8
click at [569, 314] on div at bounding box center [454, 224] width 908 height 449
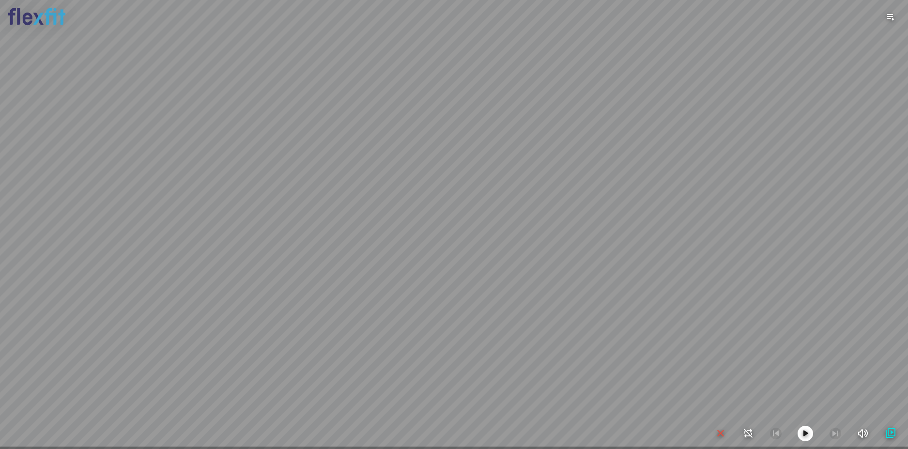
drag, startPoint x: 506, startPoint y: 324, endPoint x: 648, endPoint y: 342, distance: 143.5
click at [647, 341] on div at bounding box center [454, 224] width 908 height 449
drag, startPoint x: 504, startPoint y: 322, endPoint x: 578, endPoint y: 331, distance: 74.7
click at [632, 331] on div at bounding box center [454, 224] width 908 height 449
drag, startPoint x: 607, startPoint y: 334, endPoint x: 644, endPoint y: 334, distance: 37.3
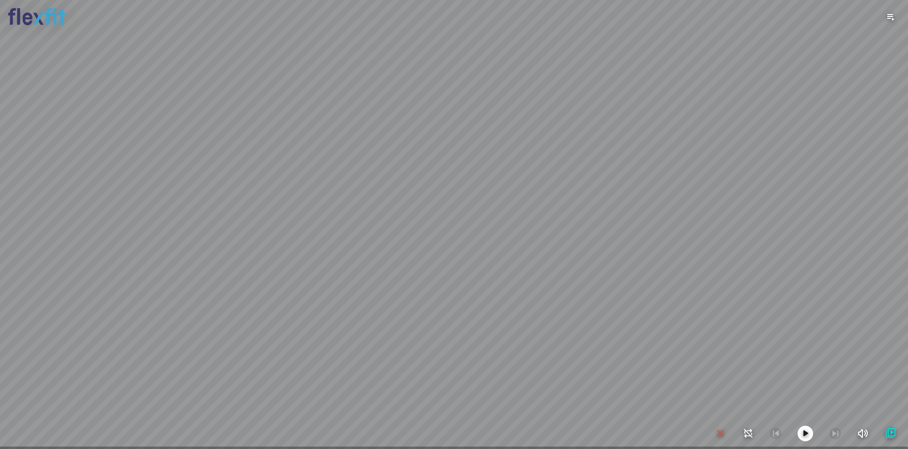
click at [644, 334] on div at bounding box center [454, 224] width 908 height 449
click at [717, 434] on icon "button" at bounding box center [721, 434] width 12 height 12
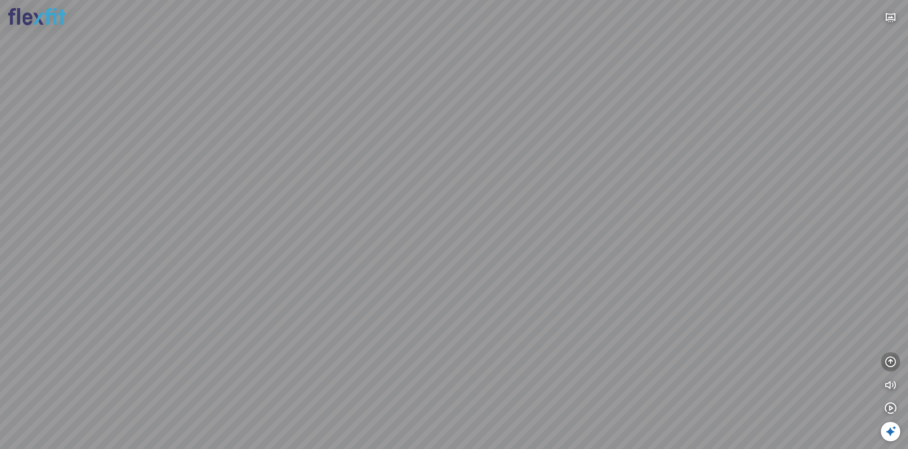
click at [893, 364] on icon "button" at bounding box center [891, 362] width 12 height 12
click at [891, 312] on icon "button" at bounding box center [891, 315] width 12 height 12
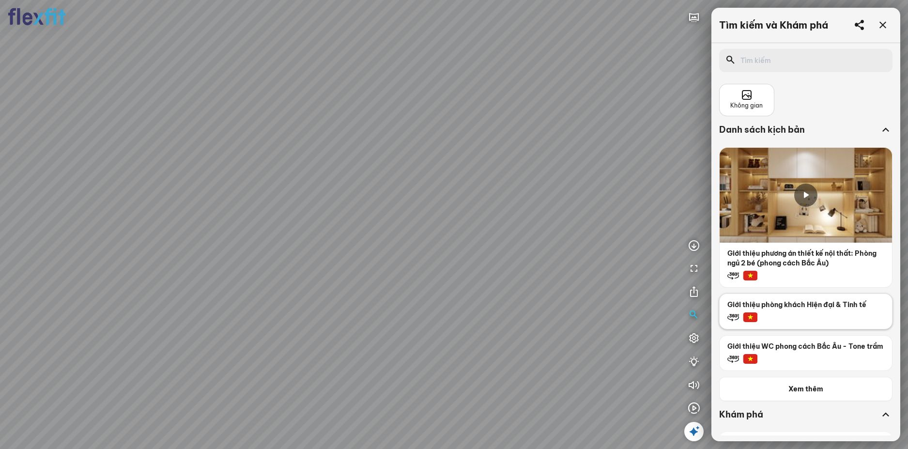
click at [799, 311] on div at bounding box center [806, 319] width 172 height 17
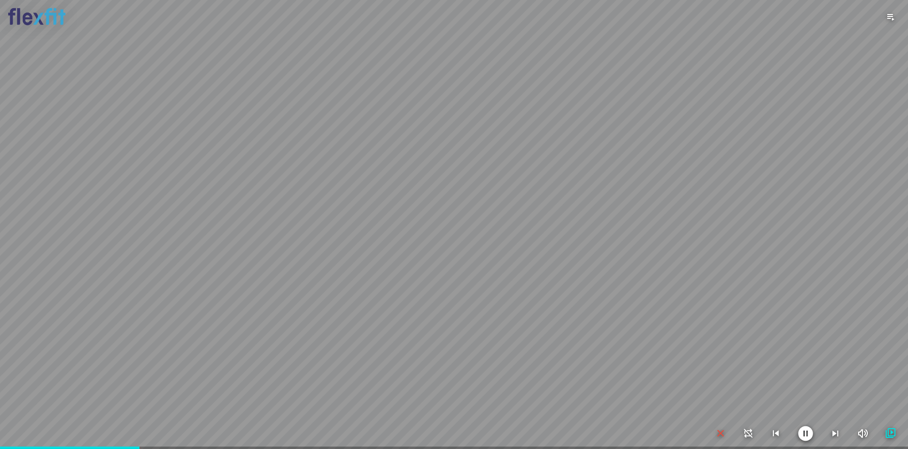
click at [721, 435] on icon "button" at bounding box center [721, 434] width 12 height 12
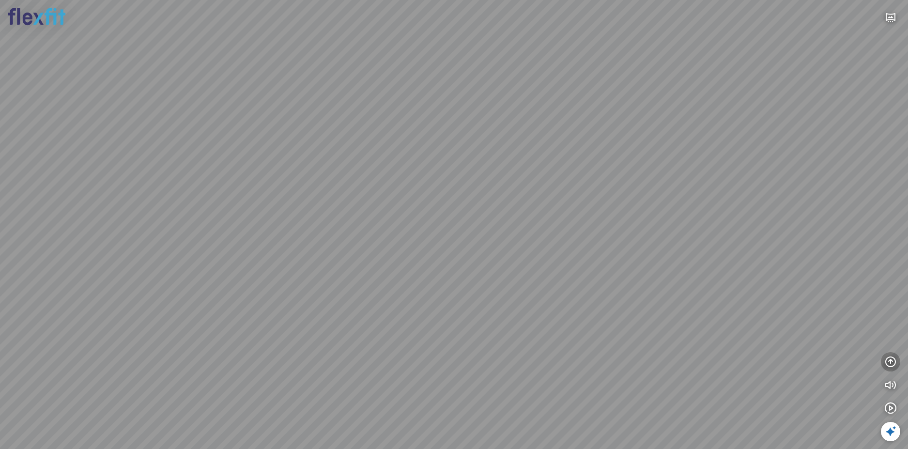
click at [891, 366] on icon "button" at bounding box center [891, 362] width 12 height 12
click at [891, 314] on icon "button" at bounding box center [891, 315] width 12 height 12
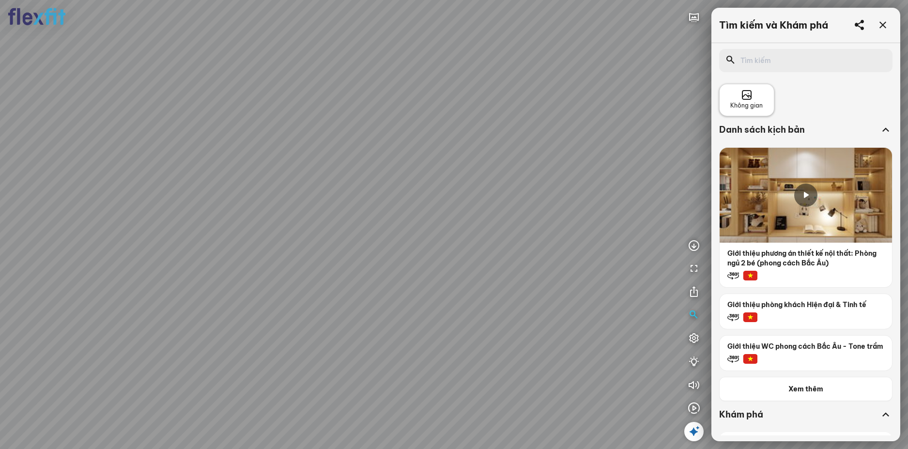
click at [757, 102] on span "Không gian" at bounding box center [746, 105] width 32 height 9
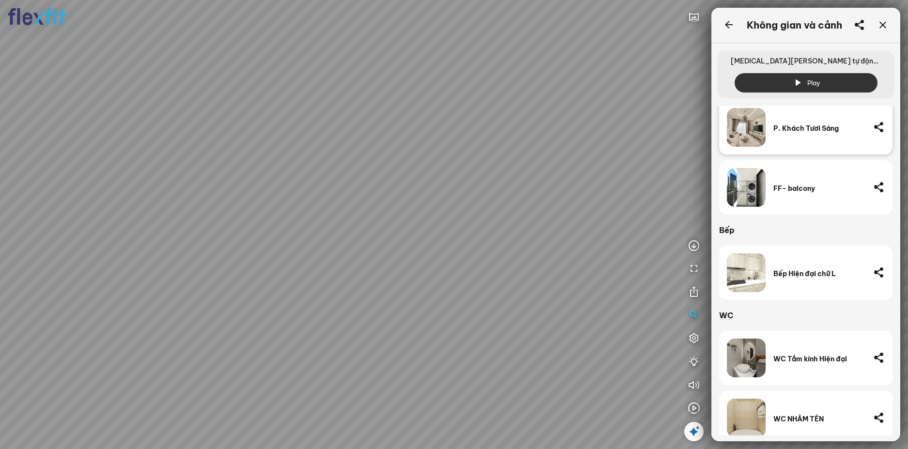
scroll to position [105, 0]
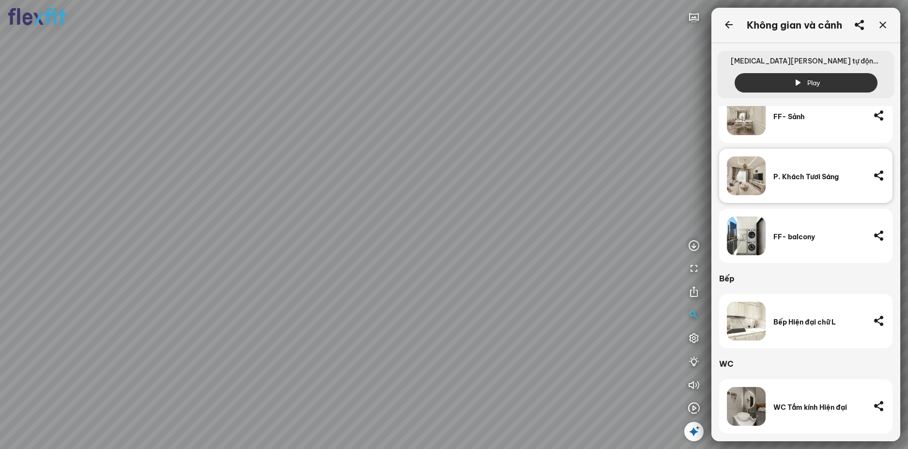
click at [209, 307] on div at bounding box center [454, 224] width 908 height 449
drag, startPoint x: 223, startPoint y: 268, endPoint x: 389, endPoint y: 220, distance: 172.3
click at [379, 221] on div at bounding box center [454, 224] width 908 height 449
drag, startPoint x: 390, startPoint y: 231, endPoint x: 391, endPoint y: 254, distance: 22.8
click at [391, 254] on div at bounding box center [454, 224] width 908 height 449
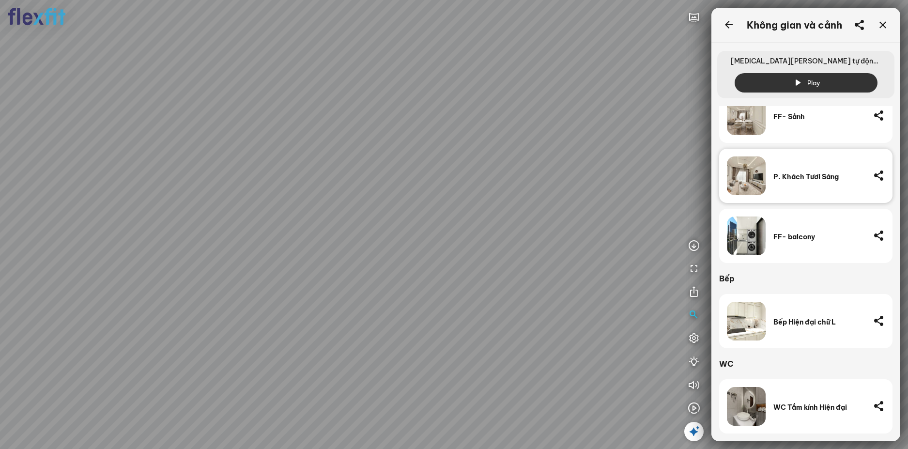
drag, startPoint x: 377, startPoint y: 253, endPoint x: 429, endPoint y: 254, distance: 51.8
click at [423, 254] on div at bounding box center [454, 224] width 908 height 449
drag, startPoint x: 416, startPoint y: 263, endPoint x: 495, endPoint y: 280, distance: 80.7
click at [504, 279] on div at bounding box center [454, 224] width 908 height 449
drag, startPoint x: 459, startPoint y: 278, endPoint x: 388, endPoint y: 323, distance: 83.4
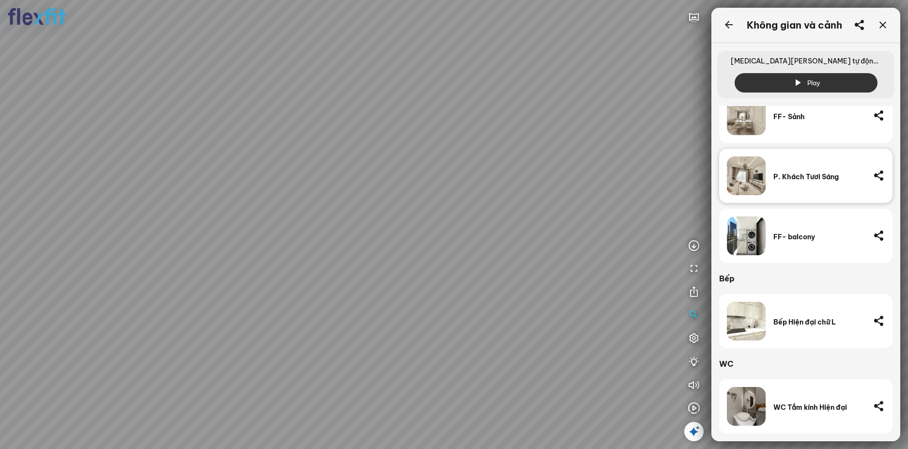
click at [388, 324] on div at bounding box center [454, 224] width 908 height 449
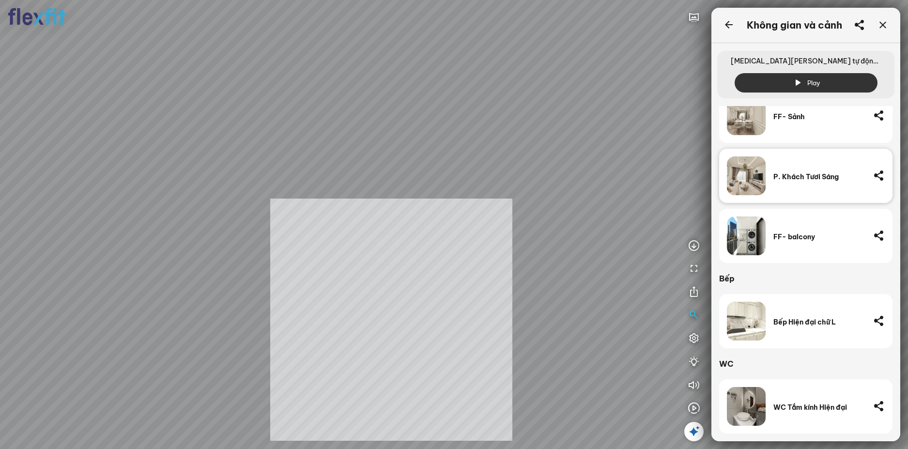
click at [385, 334] on div "INFO: krpano 1.20.8 (build [DATE]) INFO: HTML5/Desktop - Chrome 139.0 - WebGL I…" at bounding box center [454, 224] width 908 height 449
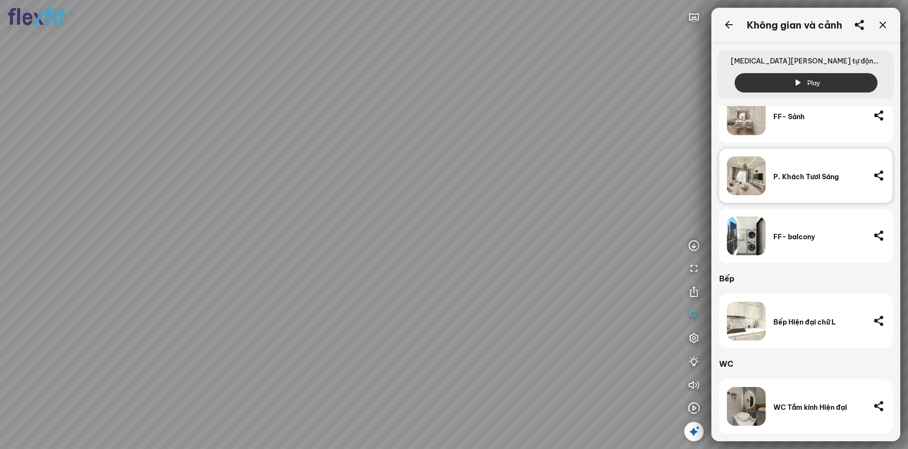
drag, startPoint x: 377, startPoint y: 270, endPoint x: 461, endPoint y: 284, distance: 85.4
click at [461, 284] on div at bounding box center [454, 224] width 908 height 449
drag, startPoint x: 358, startPoint y: 287, endPoint x: 492, endPoint y: 289, distance: 133.2
click at [468, 288] on div at bounding box center [454, 224] width 908 height 449
drag, startPoint x: 407, startPoint y: 290, endPoint x: 514, endPoint y: 289, distance: 107.0
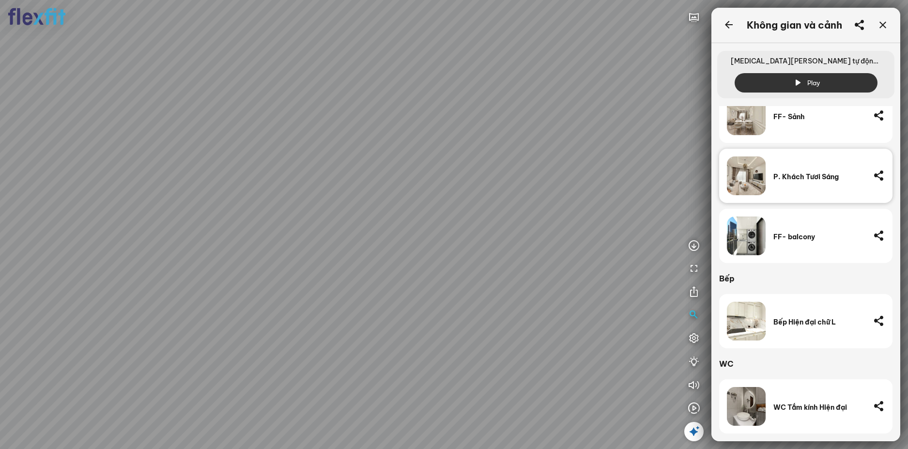
click at [492, 291] on div at bounding box center [454, 224] width 908 height 449
drag, startPoint x: 514, startPoint y: 289, endPoint x: 416, endPoint y: 343, distance: 111.6
click at [416, 342] on div at bounding box center [454, 224] width 908 height 449
drag, startPoint x: 350, startPoint y: 119, endPoint x: 446, endPoint y: 170, distance: 109.2
click at [446, 170] on div at bounding box center [454, 224] width 908 height 449
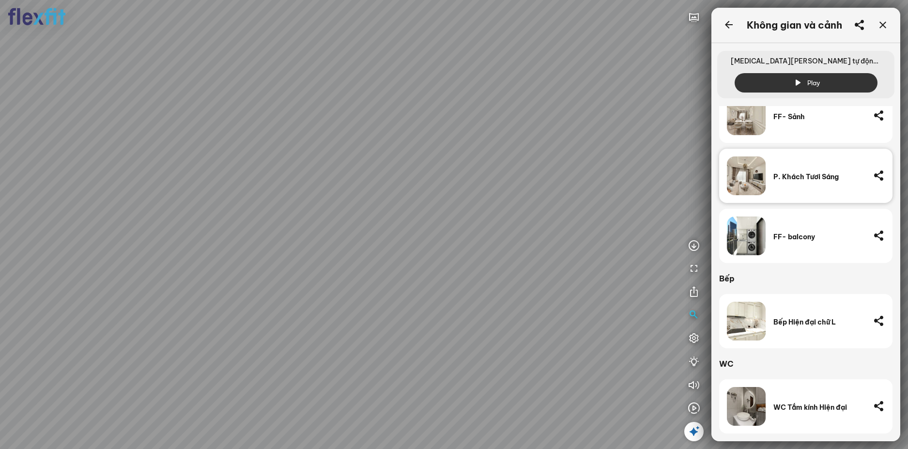
drag, startPoint x: 385, startPoint y: 267, endPoint x: 421, endPoint y: 202, distance: 74.1
click at [418, 208] on div at bounding box center [454, 224] width 908 height 449
drag, startPoint x: 408, startPoint y: 230, endPoint x: 543, endPoint y: 231, distance: 135.6
click at [518, 227] on div at bounding box center [454, 224] width 908 height 449
drag, startPoint x: 470, startPoint y: 246, endPoint x: 414, endPoint y: 203, distance: 70.4
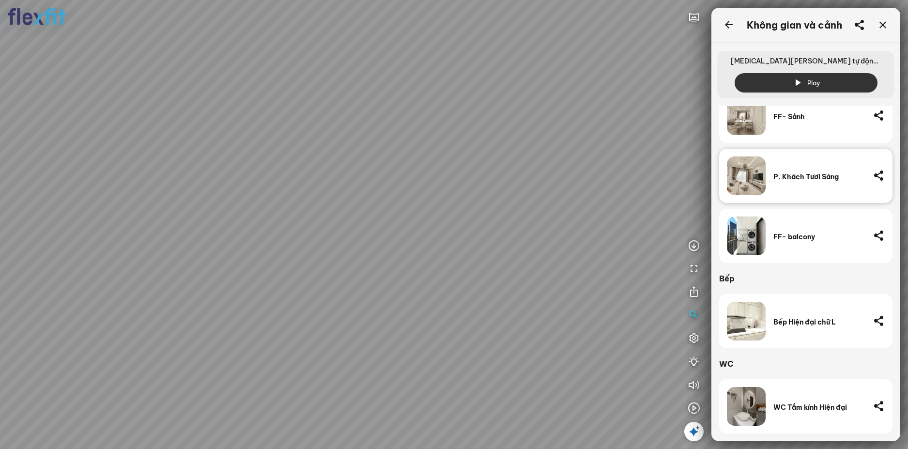
click at [422, 198] on div at bounding box center [454, 224] width 908 height 449
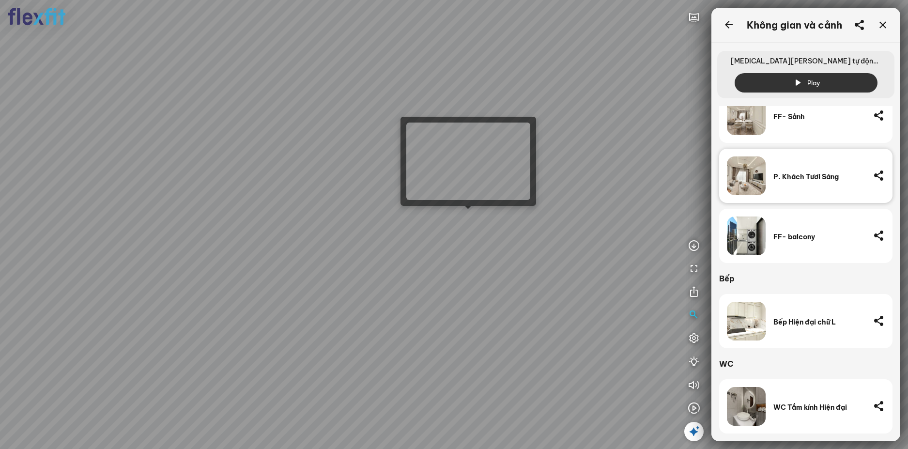
click at [461, 215] on div at bounding box center [454, 224] width 908 height 449
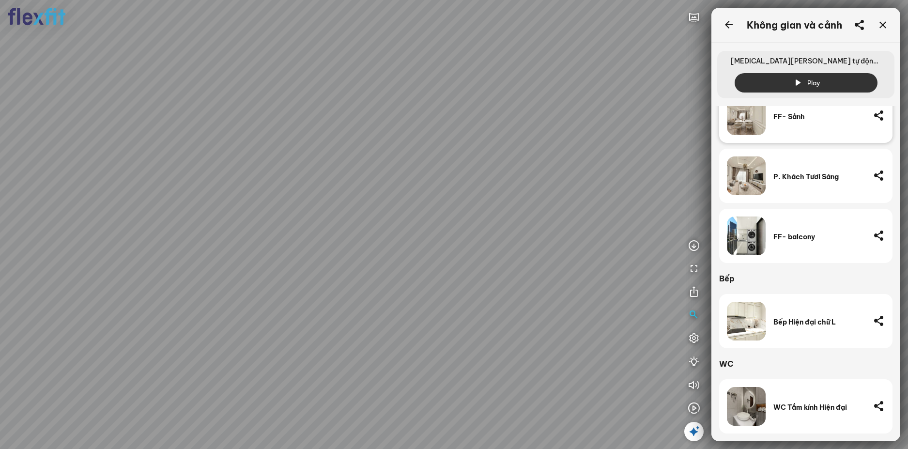
click at [357, 209] on div at bounding box center [454, 224] width 908 height 449
drag, startPoint x: 396, startPoint y: 205, endPoint x: 301, endPoint y: 161, distance: 104.6
click at [305, 163] on div at bounding box center [454, 224] width 908 height 449
drag, startPoint x: 326, startPoint y: 183, endPoint x: 300, endPoint y: 170, distance: 28.8
click at [276, 171] on div at bounding box center [454, 224] width 908 height 449
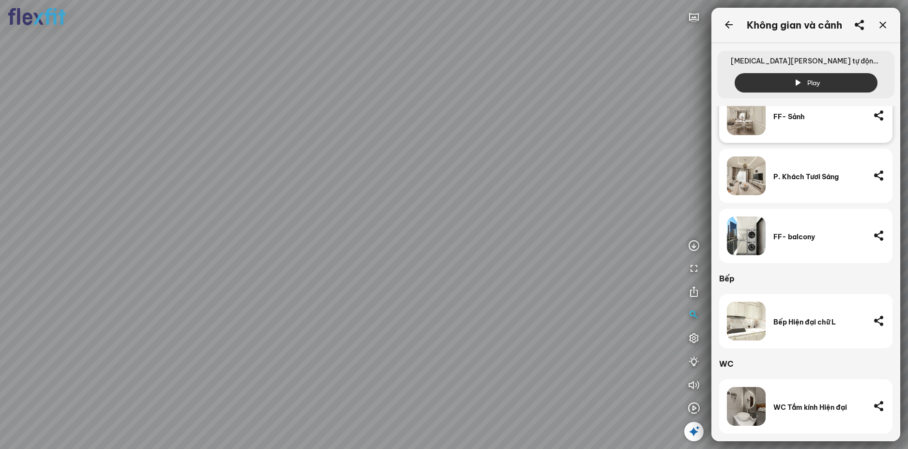
drag, startPoint x: 369, startPoint y: 244, endPoint x: 380, endPoint y: 282, distance: 40.2
click at [377, 291] on div at bounding box center [454, 224] width 908 height 449
drag, startPoint x: 345, startPoint y: 214, endPoint x: 421, endPoint y: 296, distance: 112.4
click at [419, 295] on div at bounding box center [454, 224] width 908 height 449
click at [488, 302] on div at bounding box center [454, 224] width 908 height 449
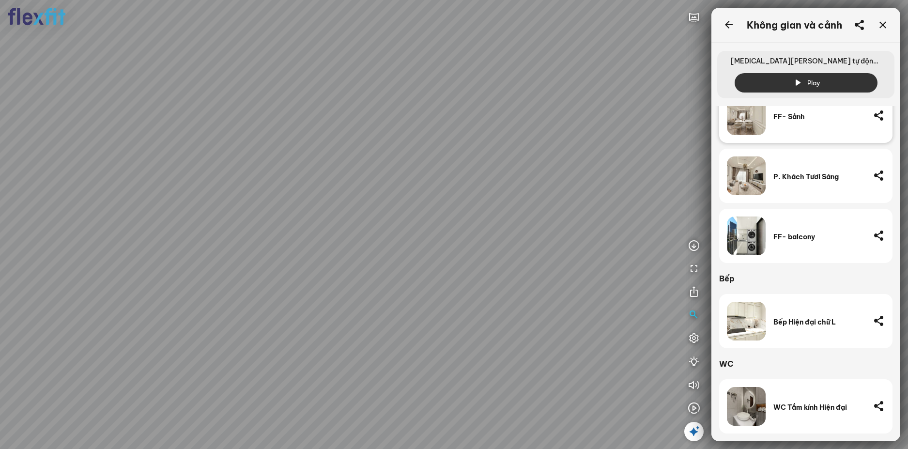
drag, startPoint x: 481, startPoint y: 292, endPoint x: 520, endPoint y: 296, distance: 38.5
click at [514, 294] on div at bounding box center [454, 224] width 908 height 449
drag, startPoint x: 522, startPoint y: 272, endPoint x: 546, endPoint y: 259, distance: 27.9
click at [541, 261] on div at bounding box center [454, 224] width 908 height 449
click at [451, 201] on div at bounding box center [454, 224] width 908 height 449
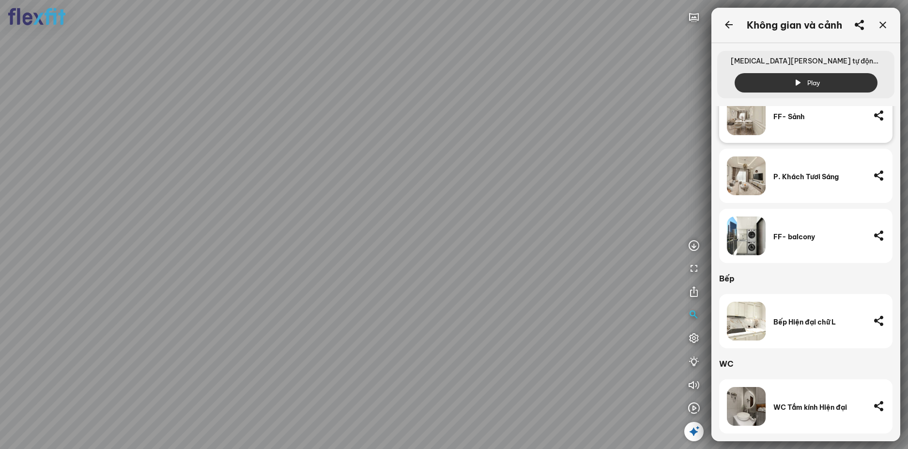
drag, startPoint x: 469, startPoint y: 225, endPoint x: 499, endPoint y: 210, distance: 34.2
click at [492, 210] on div at bounding box center [454, 224] width 908 height 449
drag, startPoint x: 482, startPoint y: 229, endPoint x: 512, endPoint y: 230, distance: 30.0
click at [510, 230] on div at bounding box center [454, 224] width 908 height 449
drag, startPoint x: 515, startPoint y: 232, endPoint x: 540, endPoint y: 241, distance: 26.5
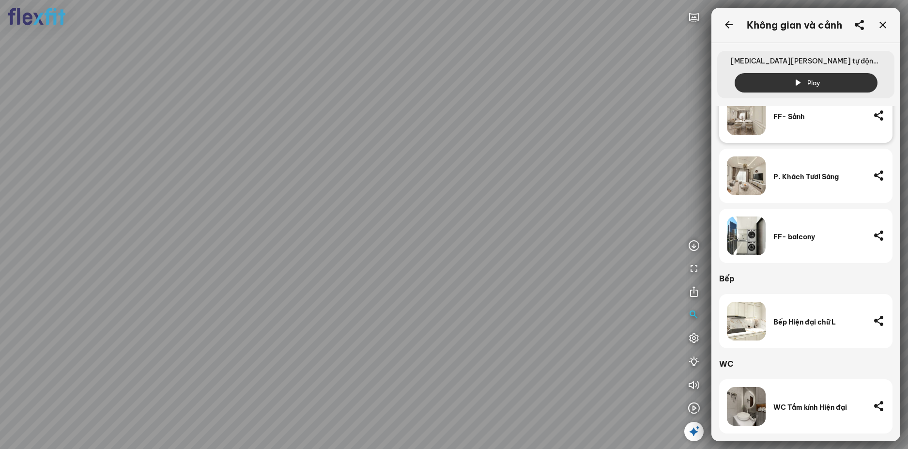
click at [540, 241] on div at bounding box center [454, 224] width 908 height 449
drag, startPoint x: 540, startPoint y: 241, endPoint x: 568, endPoint y: 256, distance: 31.7
click at [567, 256] on div at bounding box center [454, 224] width 908 height 449
drag, startPoint x: 569, startPoint y: 260, endPoint x: 559, endPoint y: 291, distance: 32.2
click at [559, 291] on div at bounding box center [454, 224] width 908 height 449
